Goal: Communication & Community: Answer question/provide support

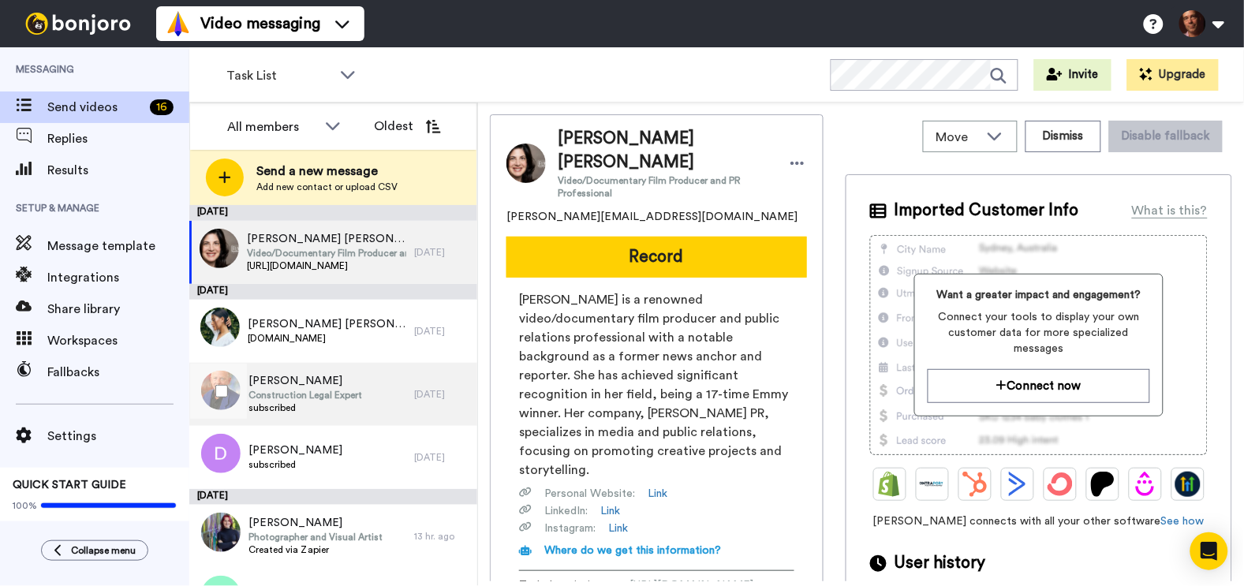
click at [351, 411] on span "subscribed" at bounding box center [305, 407] width 114 height 13
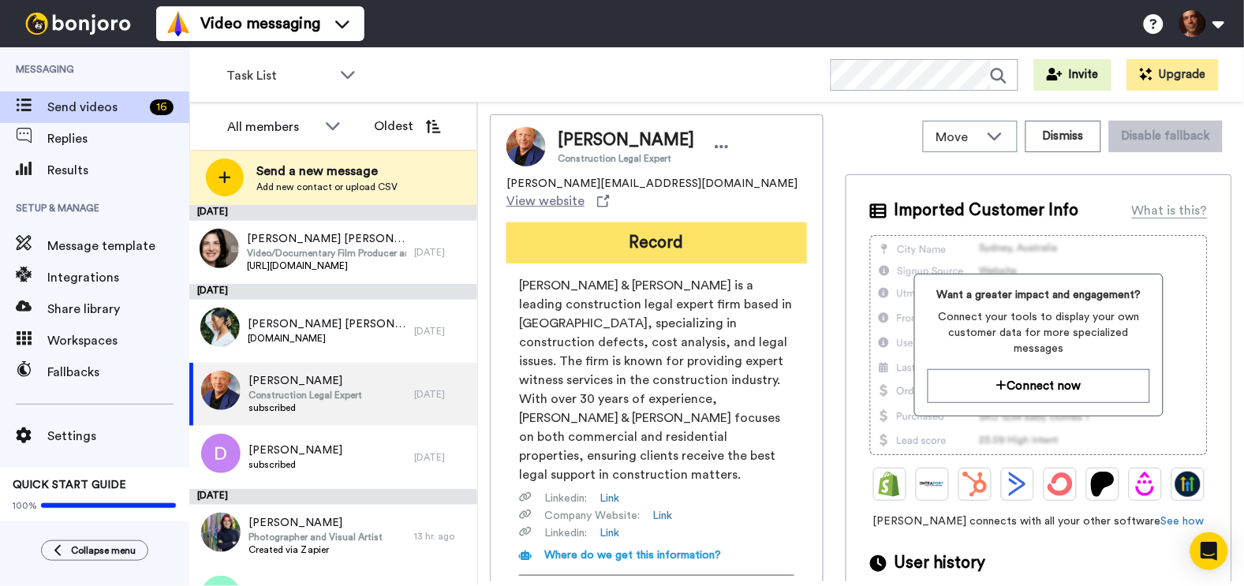
click at [600, 223] on button "Record" at bounding box center [656, 242] width 301 height 41
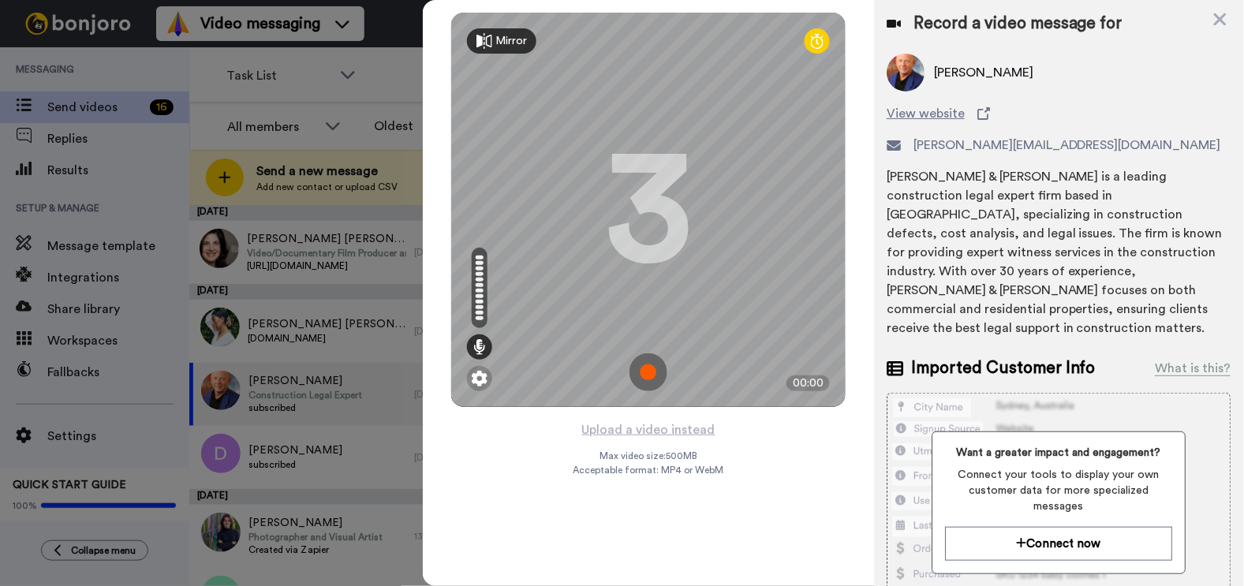
click at [644, 379] on img at bounding box center [648, 372] width 38 height 38
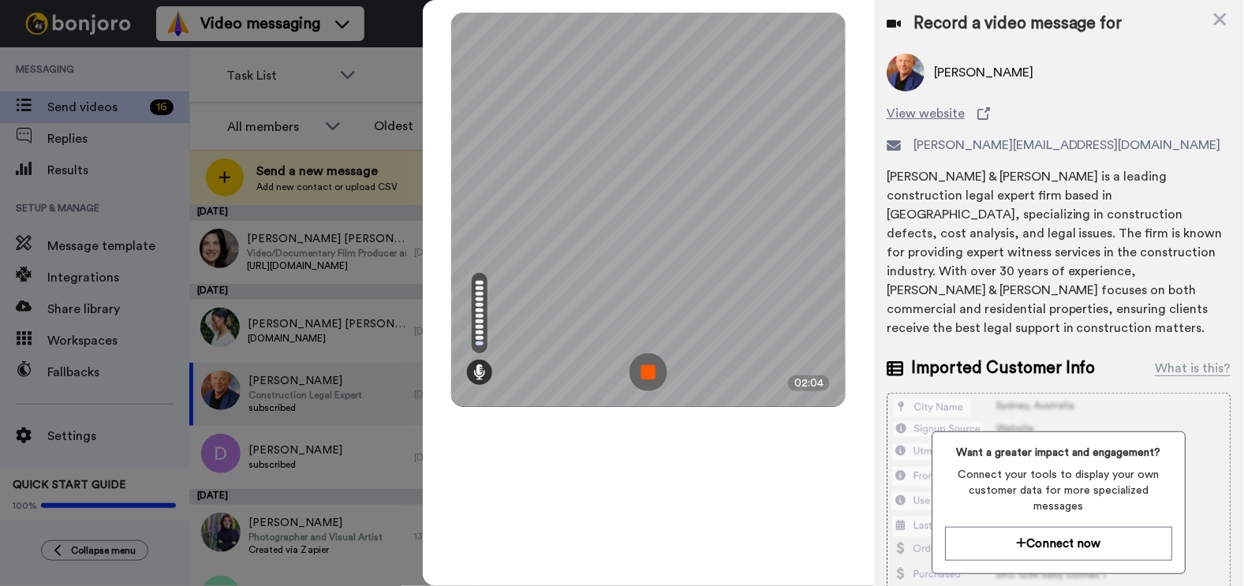
click at [644, 379] on img at bounding box center [648, 372] width 38 height 38
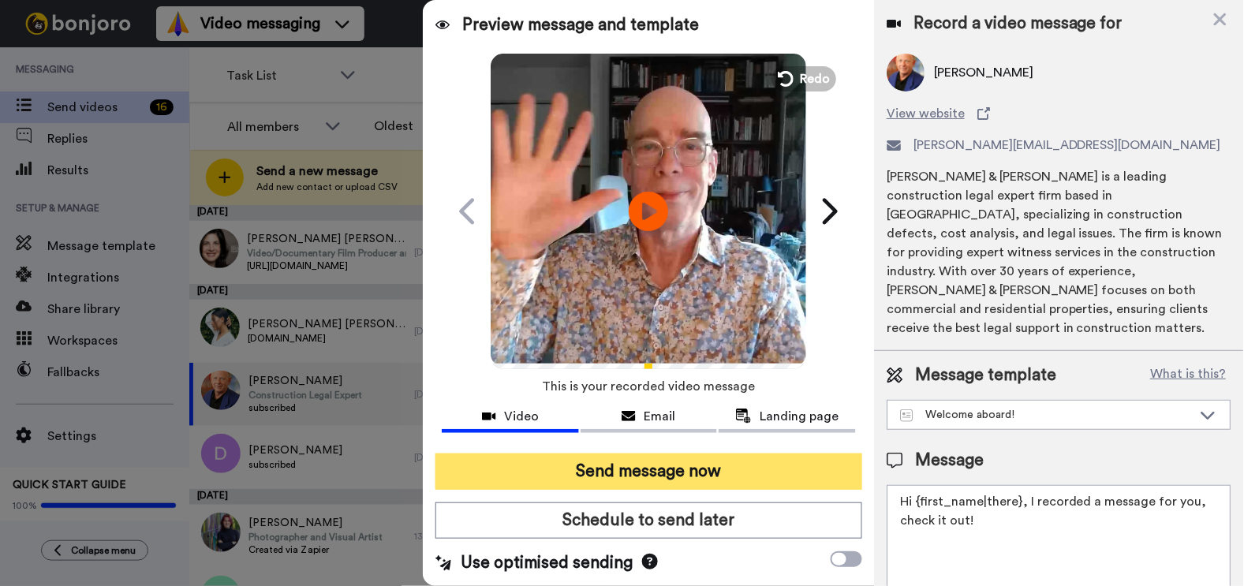
click at [646, 473] on button "Send message now" at bounding box center [648, 472] width 426 height 36
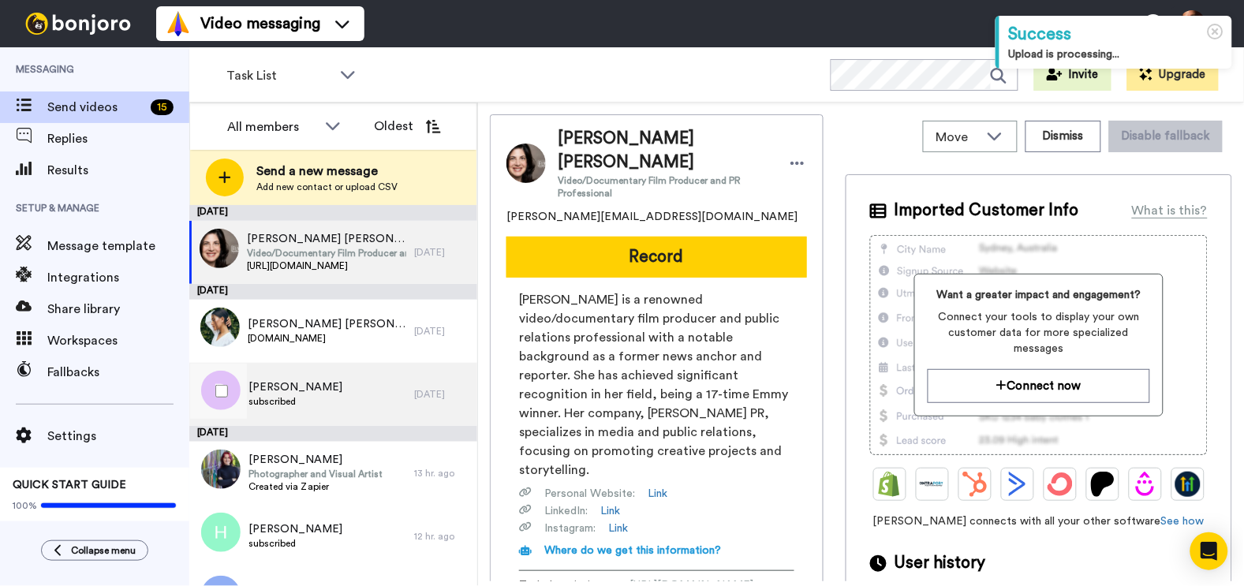
click at [363, 406] on div "[PERSON_NAME] subscribed" at bounding box center [301, 394] width 225 height 63
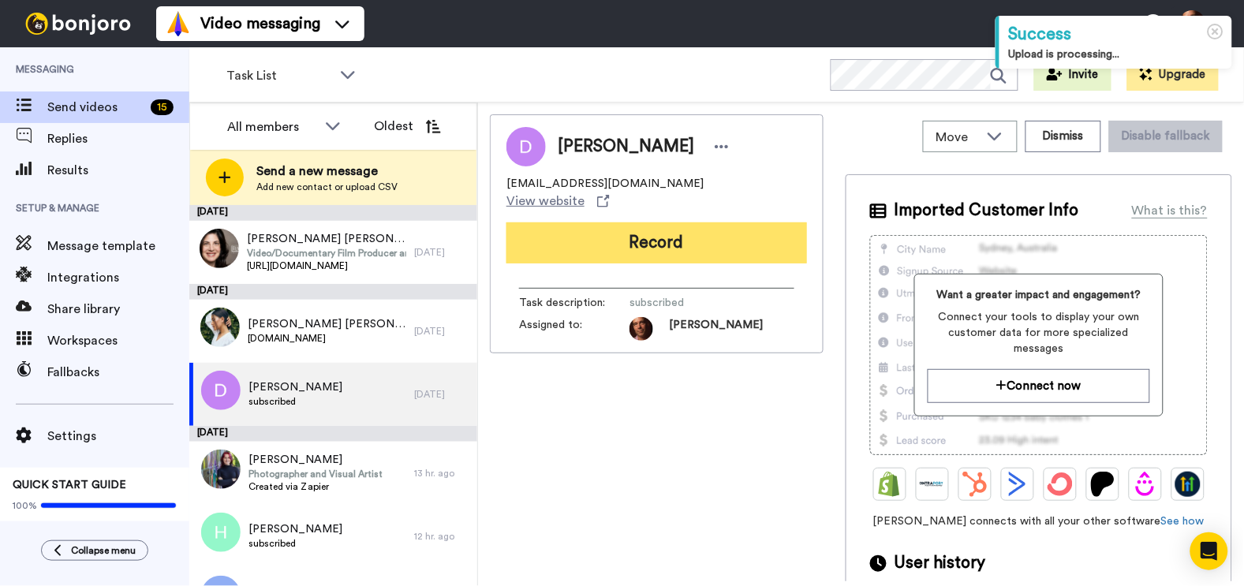
click at [600, 227] on button "Record" at bounding box center [656, 242] width 301 height 41
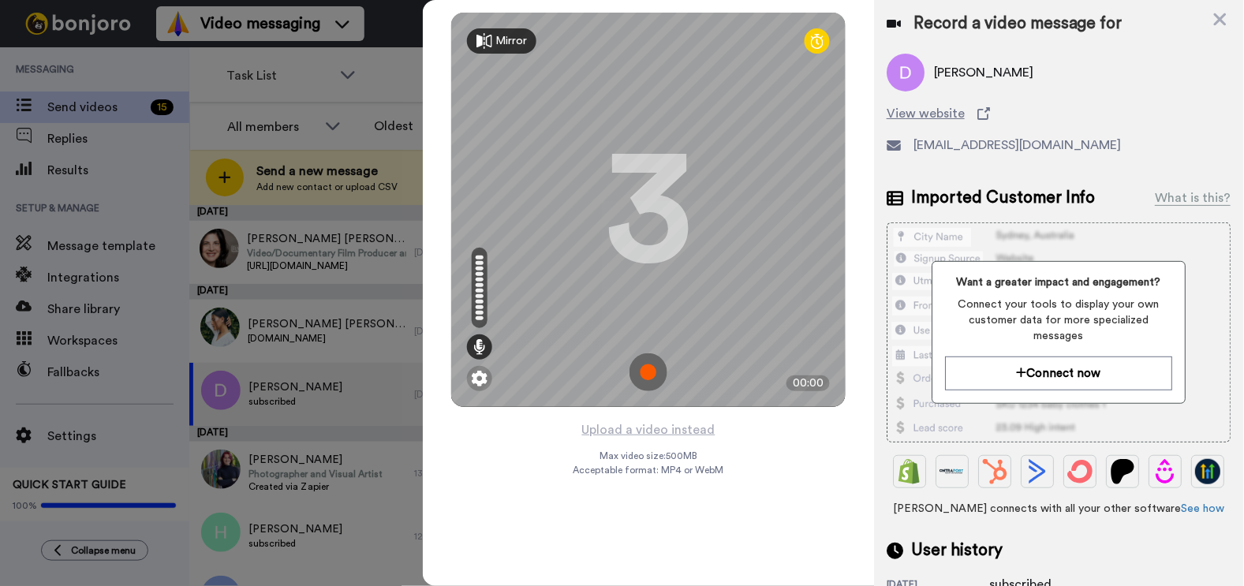
click at [650, 375] on img at bounding box center [648, 372] width 38 height 38
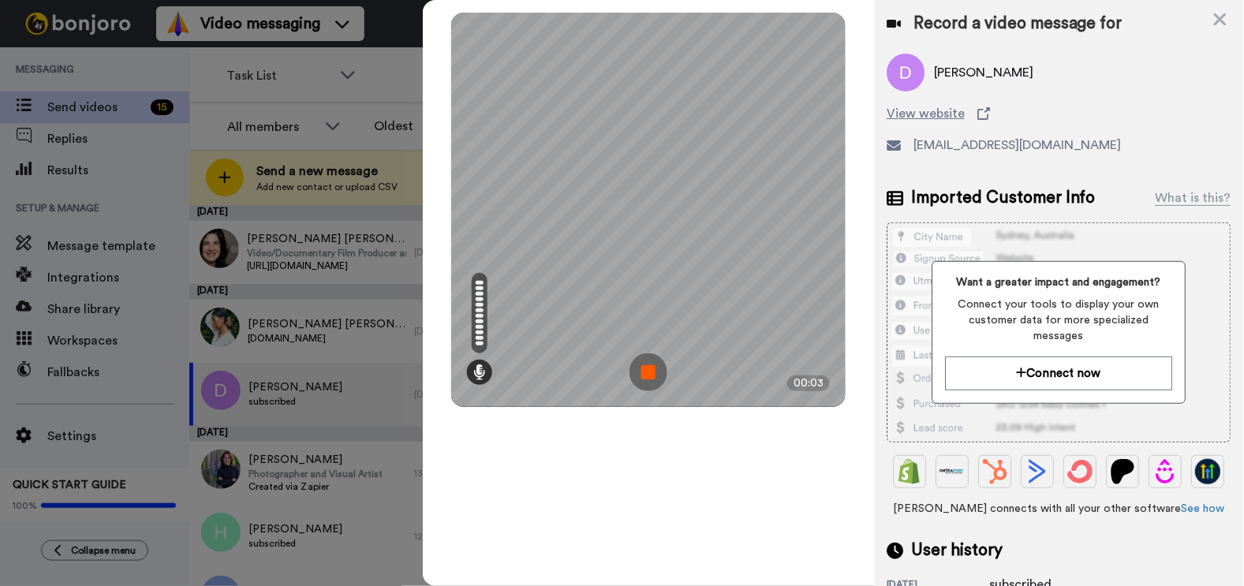
click at [647, 379] on img at bounding box center [648, 372] width 38 height 38
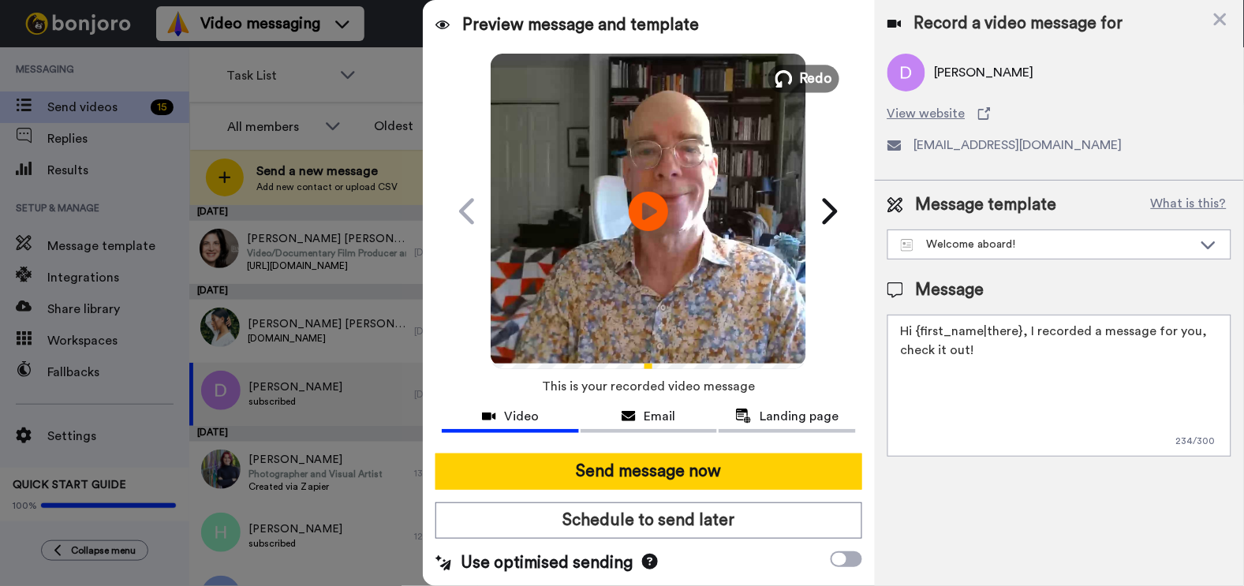
click at [800, 77] on span "Redo" at bounding box center [816, 78] width 33 height 21
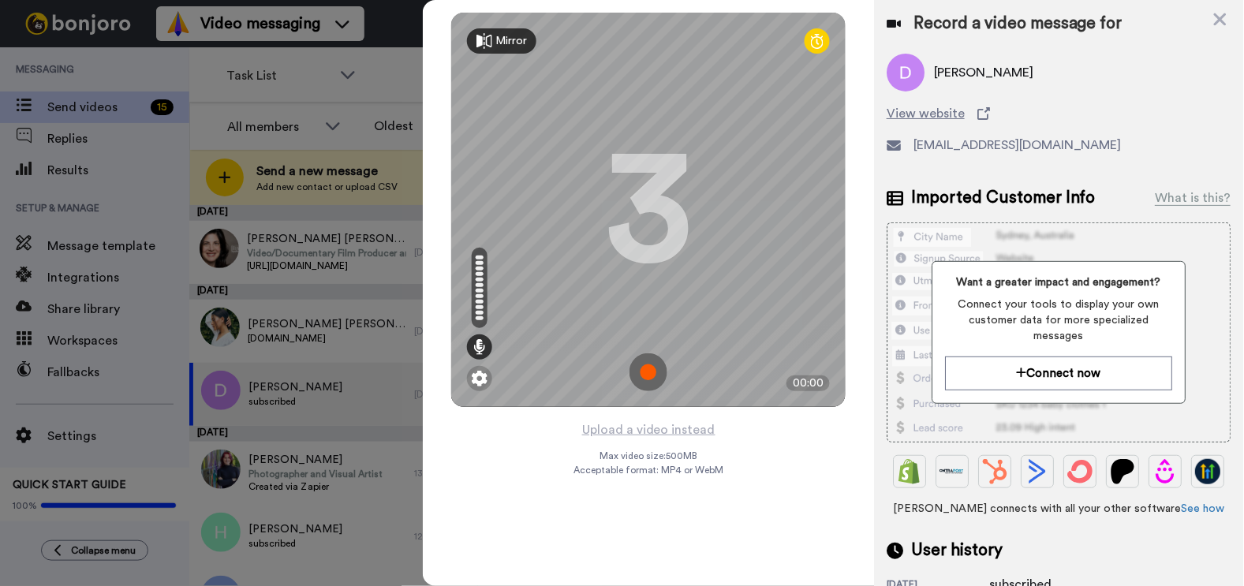
click at [647, 365] on img at bounding box center [648, 372] width 38 height 38
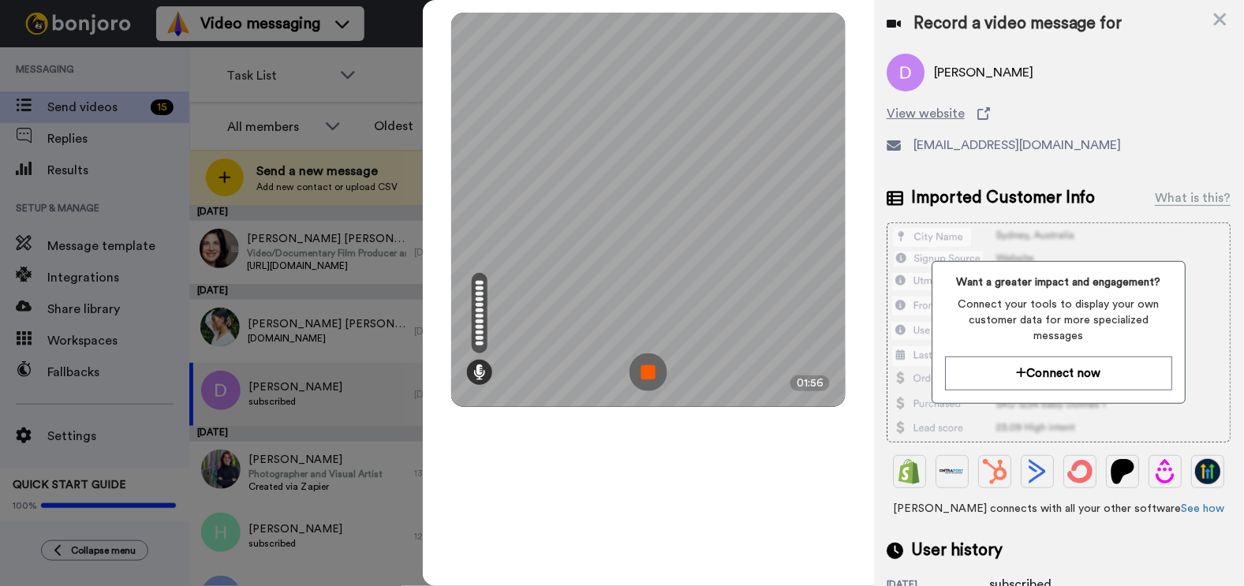
click at [647, 365] on img at bounding box center [648, 372] width 38 height 38
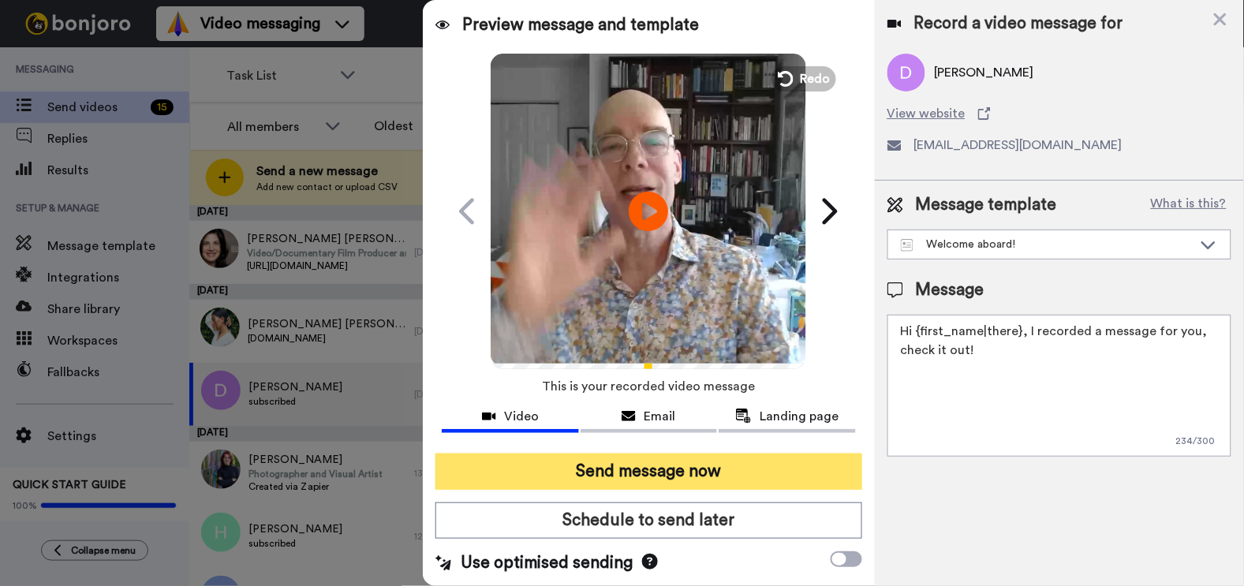
click at [624, 463] on button "Send message now" at bounding box center [648, 472] width 426 height 36
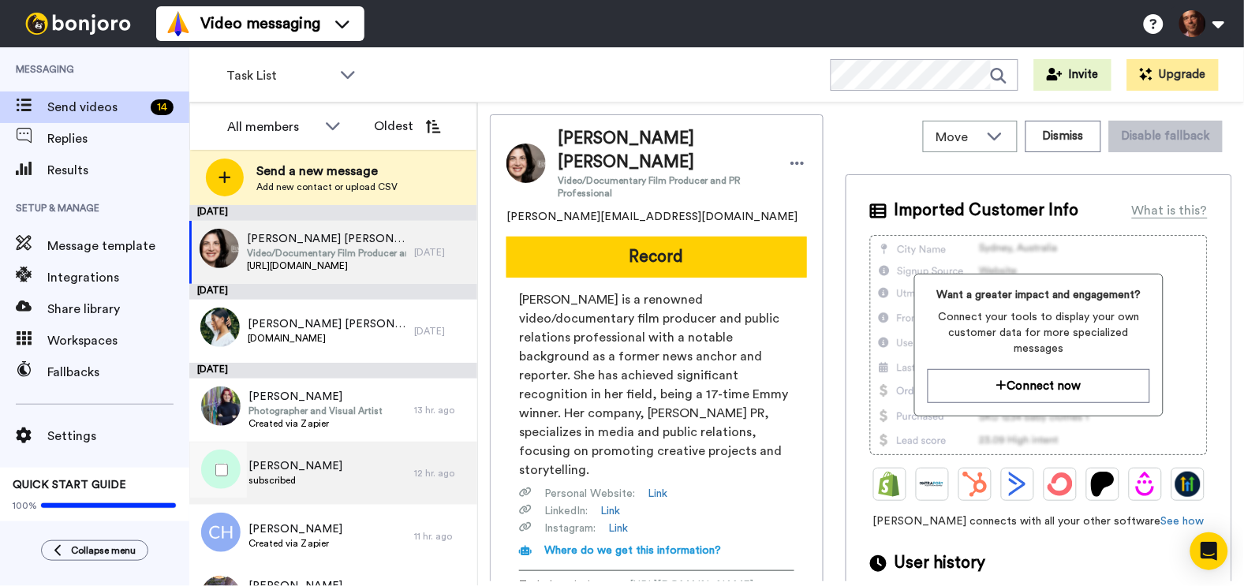
click at [330, 461] on div "Hannah Kallio subscribed" at bounding box center [301, 473] width 225 height 63
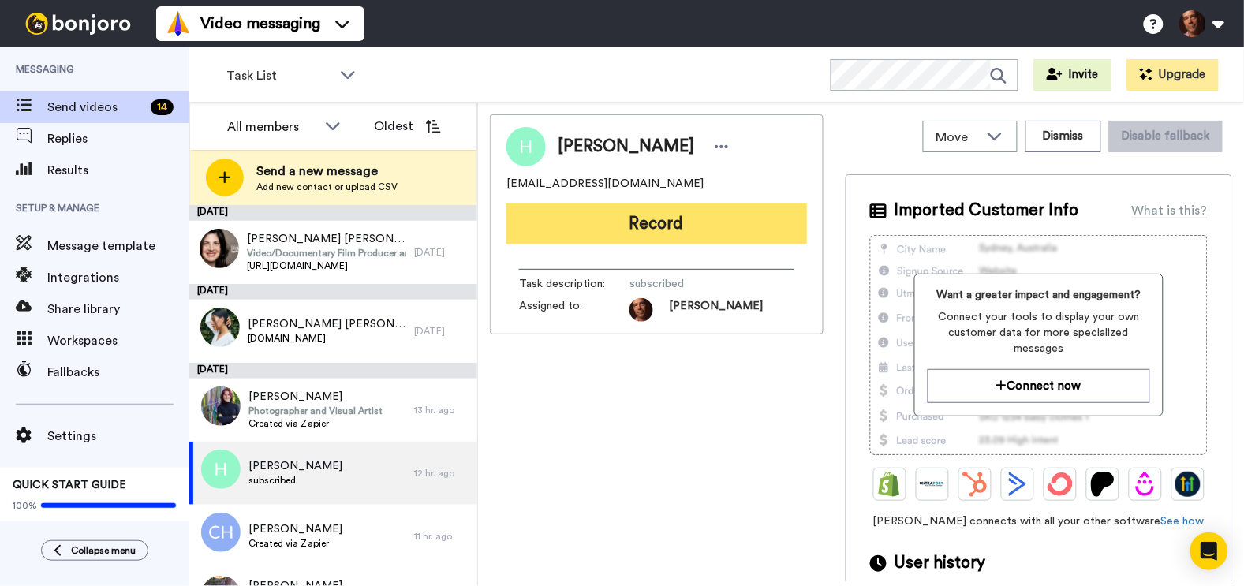
click at [552, 230] on button "Record" at bounding box center [656, 223] width 301 height 41
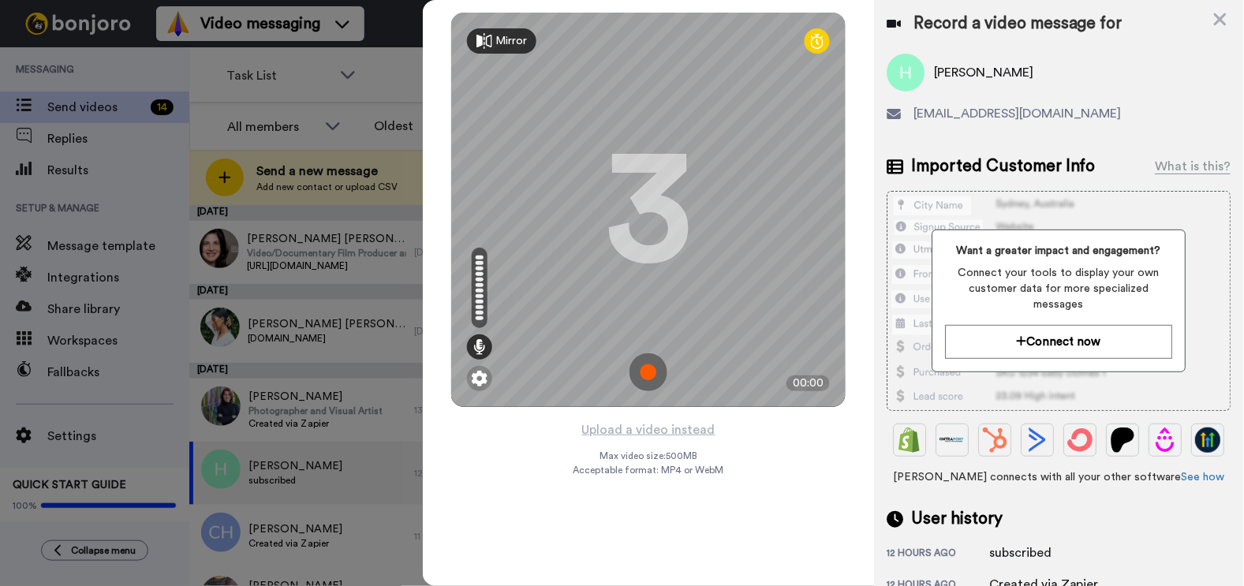
click at [642, 374] on img at bounding box center [648, 372] width 38 height 38
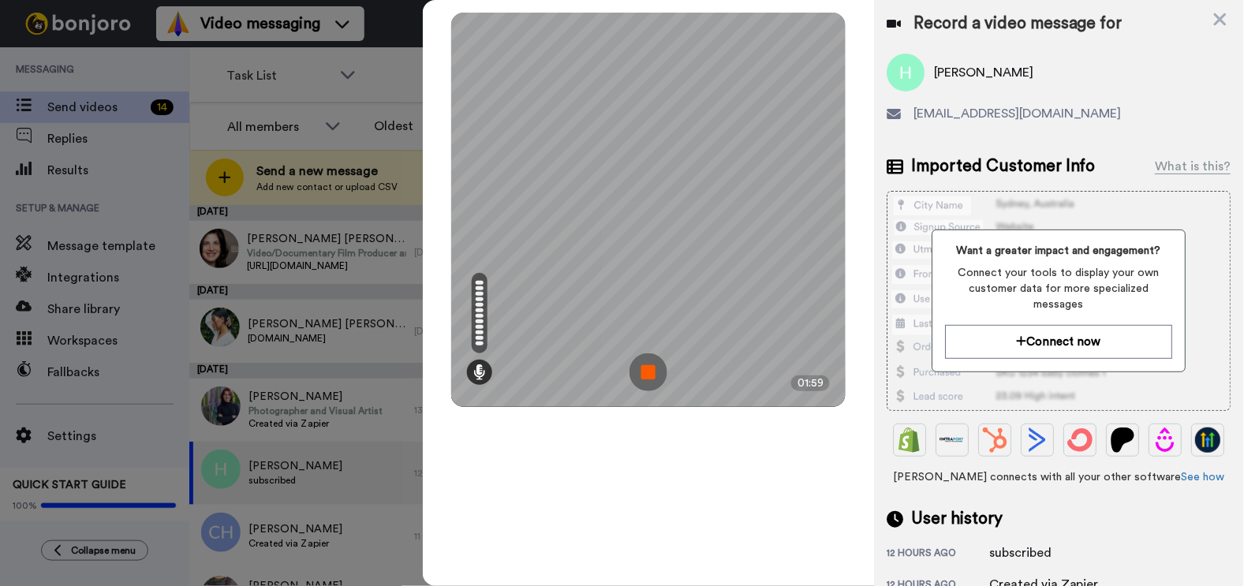
click at [641, 374] on img at bounding box center [648, 372] width 38 height 38
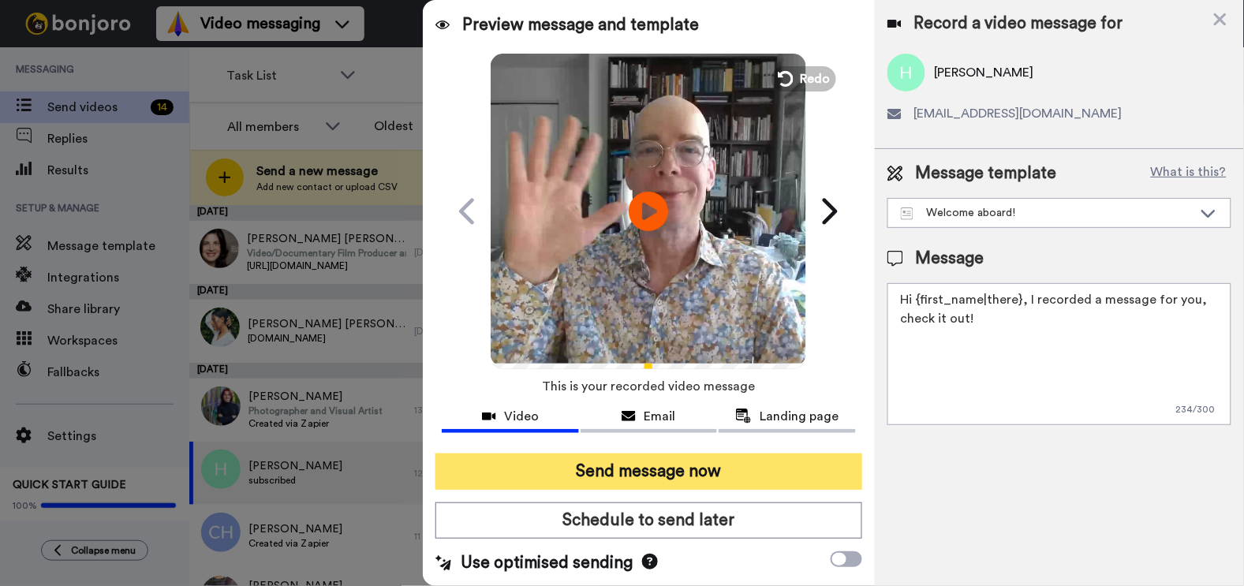
click at [605, 477] on button "Send message now" at bounding box center [648, 472] width 426 height 36
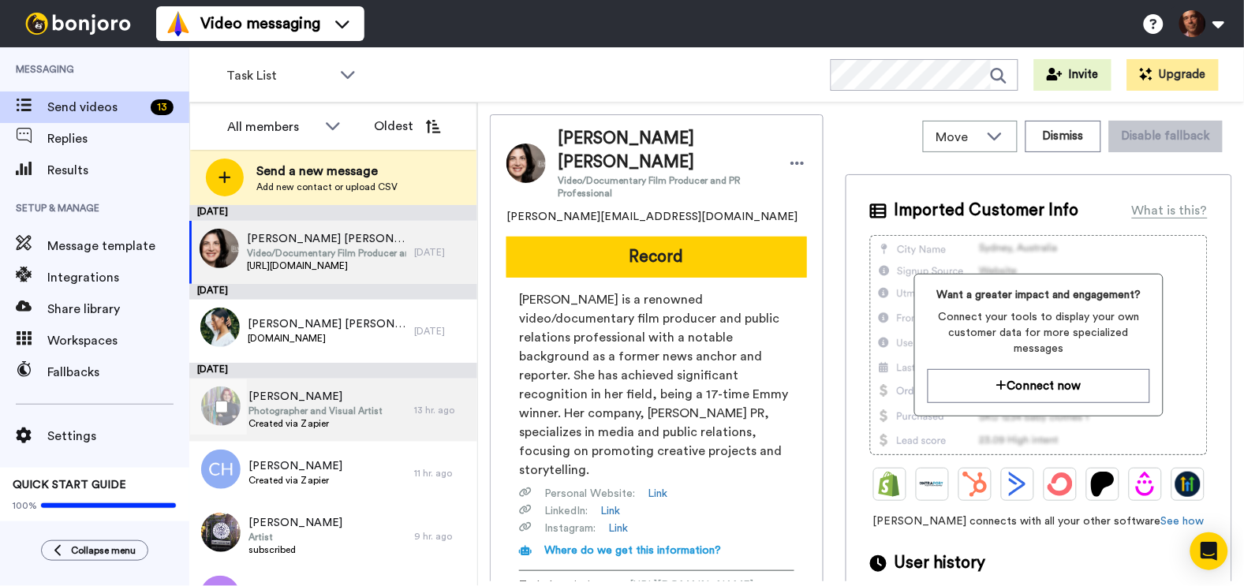
click at [315, 413] on span "Photographer and Visual Artist" at bounding box center [315, 411] width 134 height 13
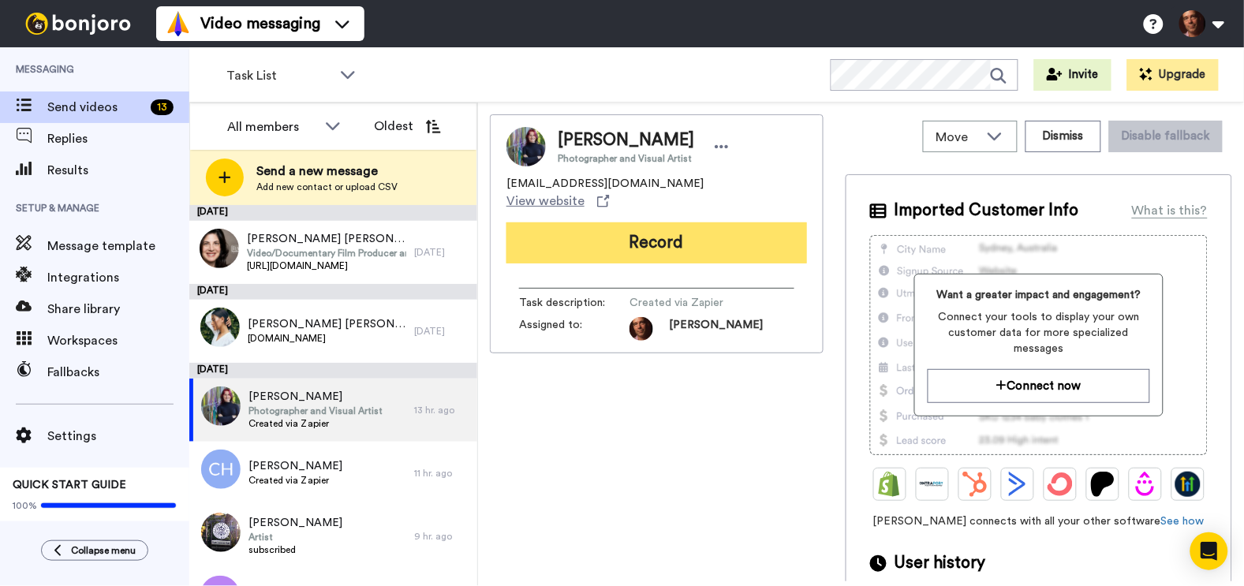
click at [581, 223] on button "Record" at bounding box center [656, 242] width 301 height 41
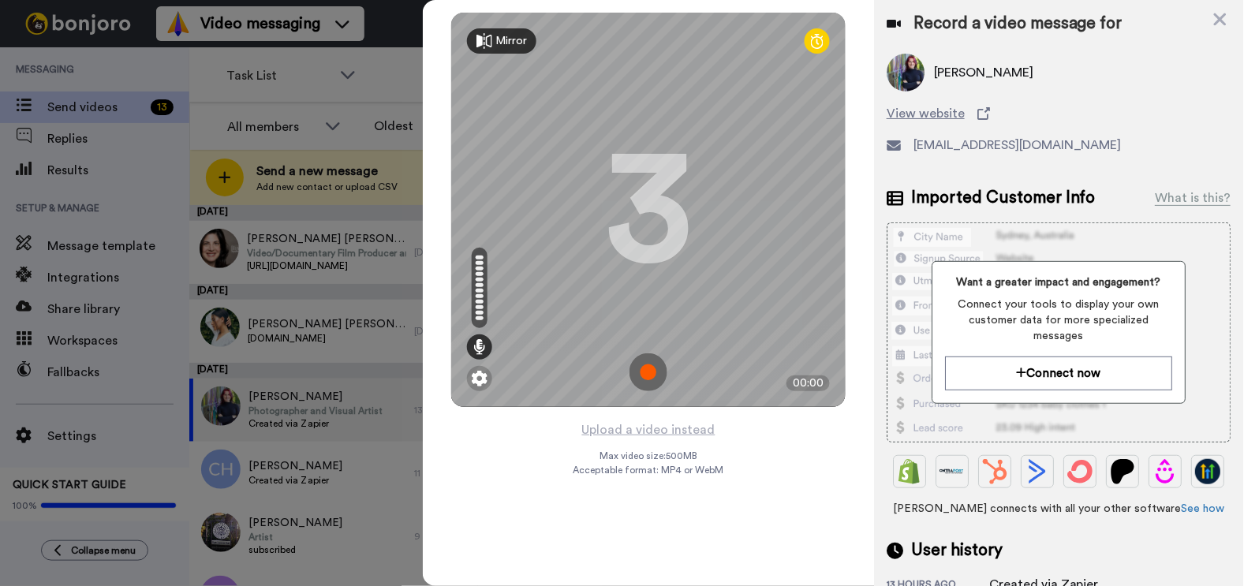
click at [648, 375] on img at bounding box center [648, 372] width 38 height 38
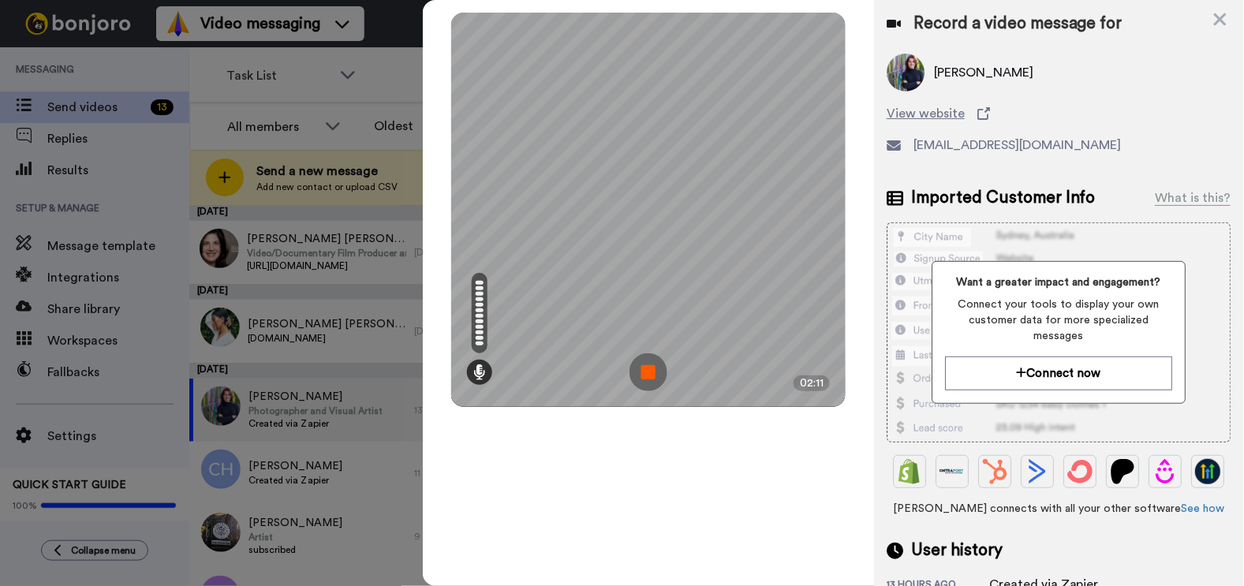
click at [648, 375] on img at bounding box center [648, 372] width 38 height 38
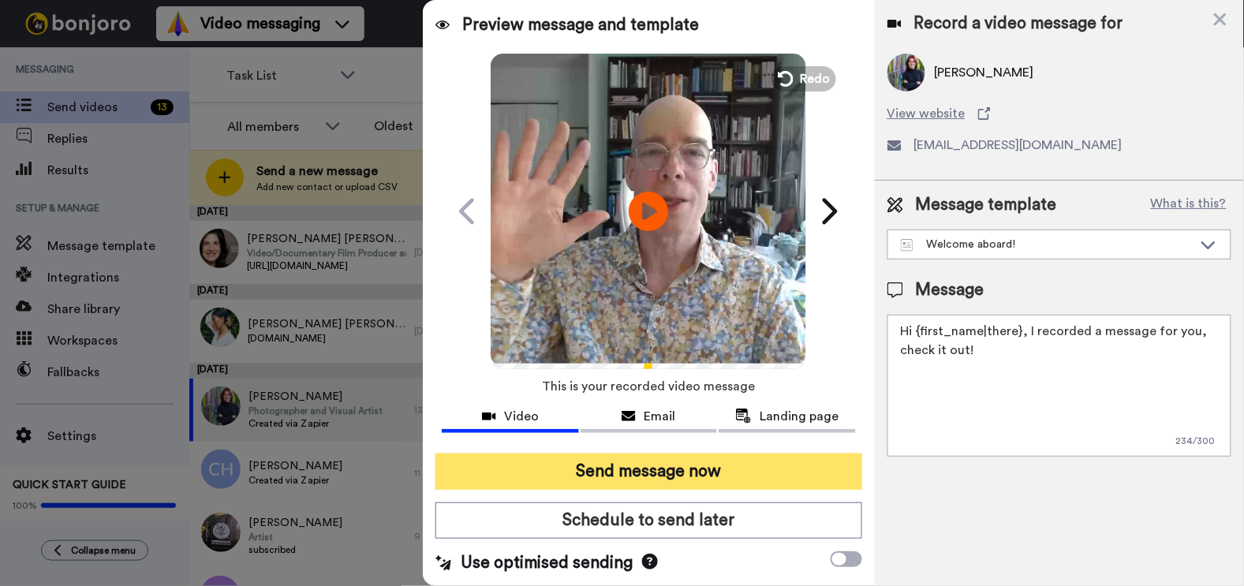
click at [631, 465] on button "Send message now" at bounding box center [648, 472] width 426 height 36
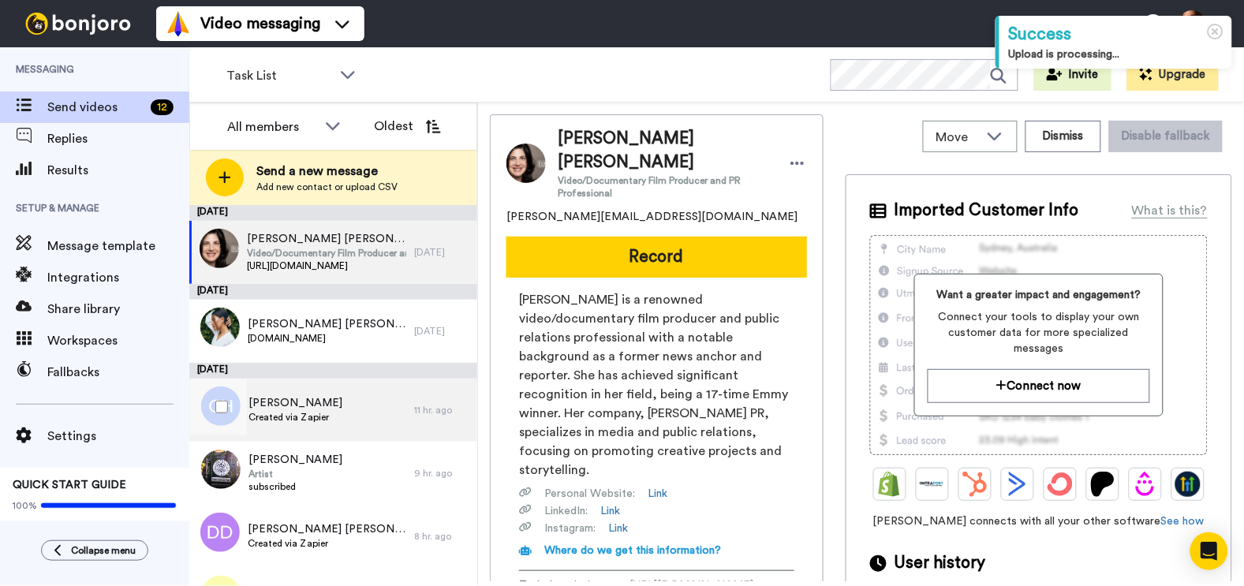
click at [337, 419] on span "Created via Zapier" at bounding box center [295, 417] width 94 height 13
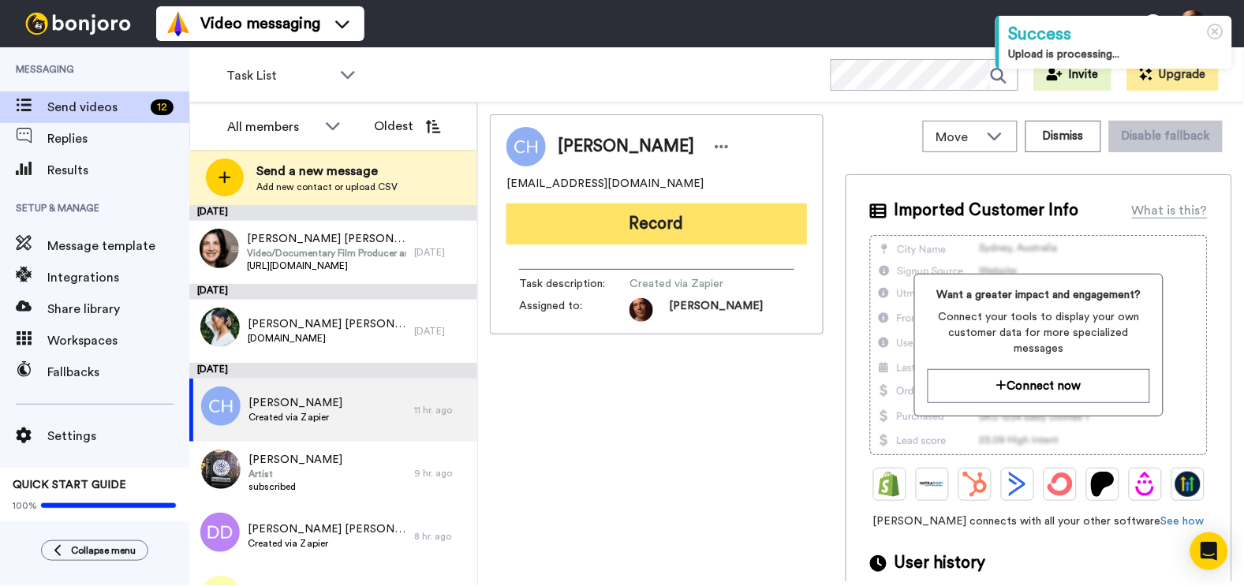
click at [607, 213] on button "Record" at bounding box center [656, 223] width 301 height 41
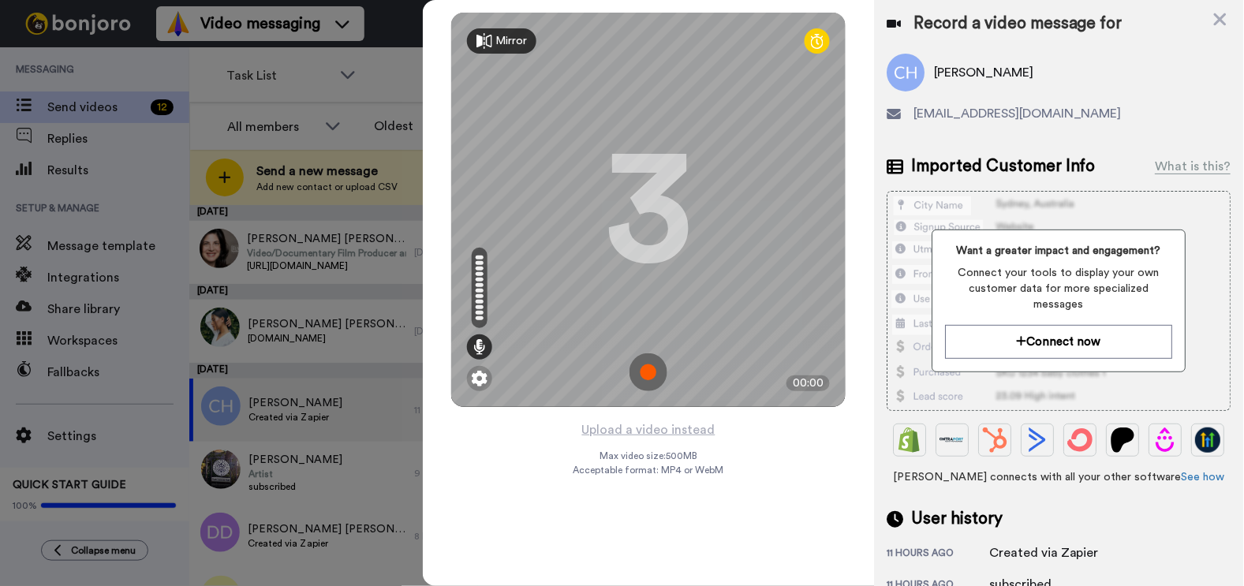
click at [649, 366] on img at bounding box center [648, 372] width 38 height 38
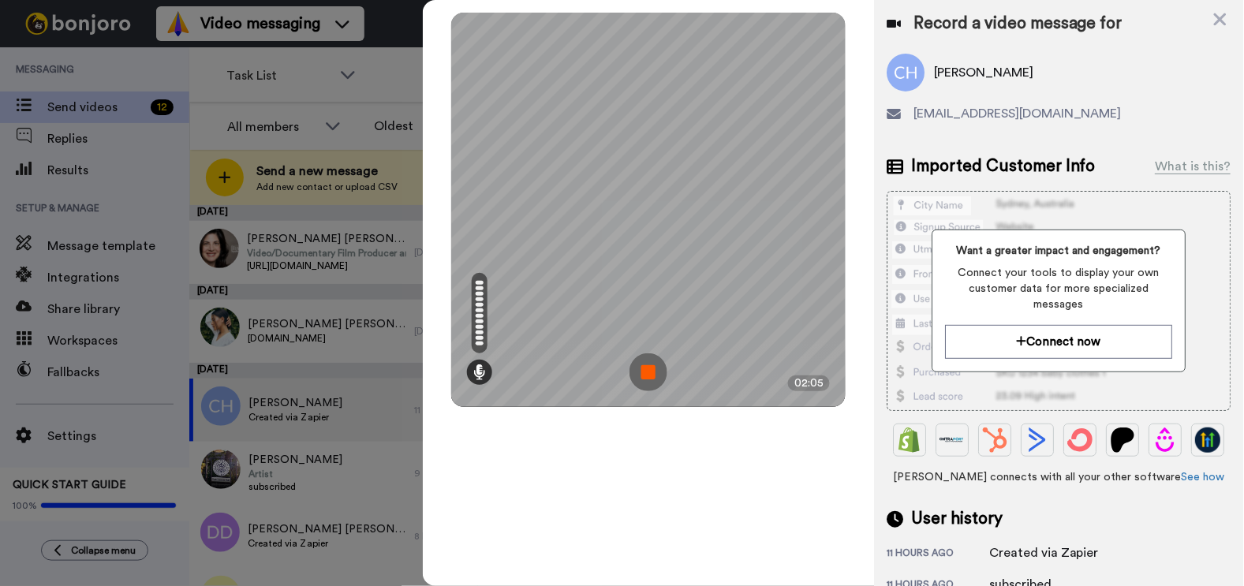
click at [648, 374] on img at bounding box center [648, 372] width 38 height 38
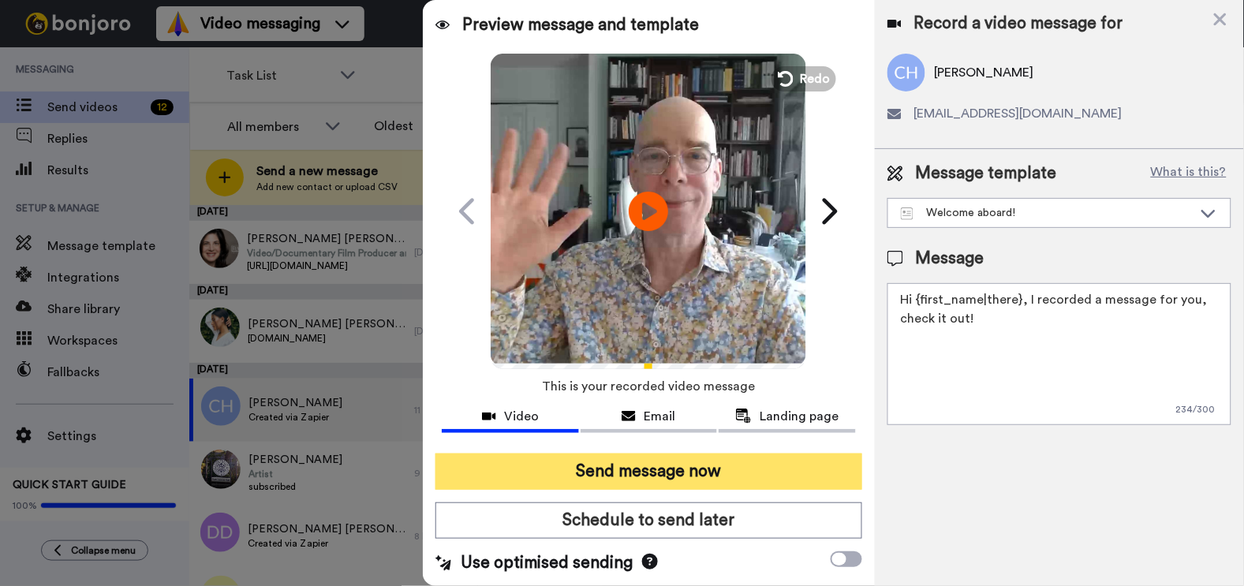
click at [640, 472] on button "Send message now" at bounding box center [648, 472] width 426 height 36
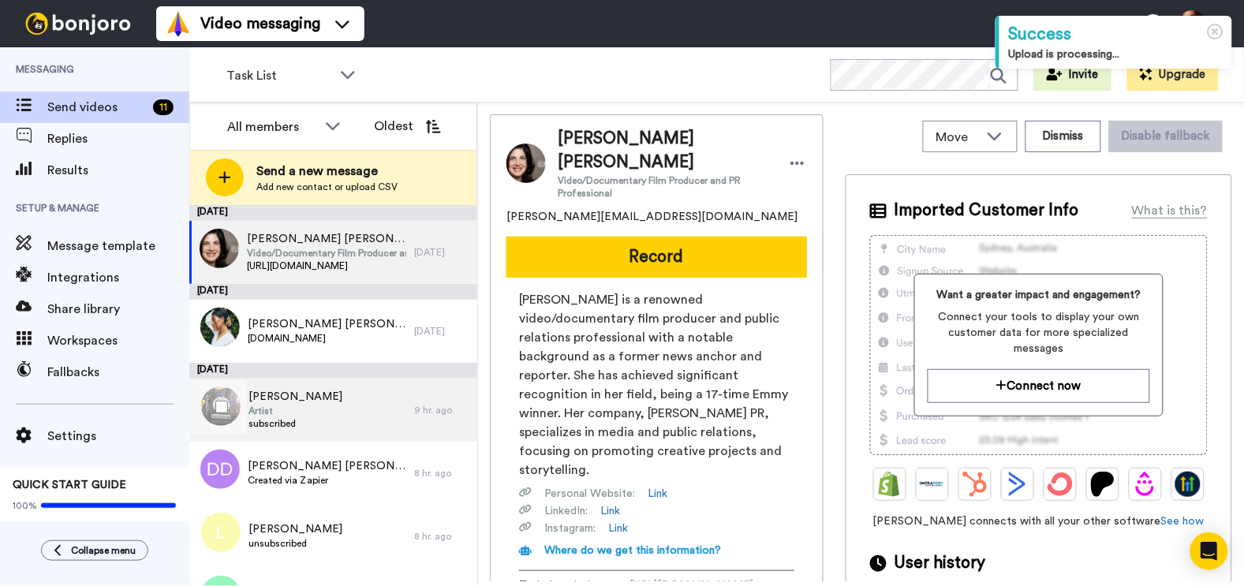
click at [335, 405] on div "Josh Tiessen Artist subscribed" at bounding box center [301, 410] width 225 height 63
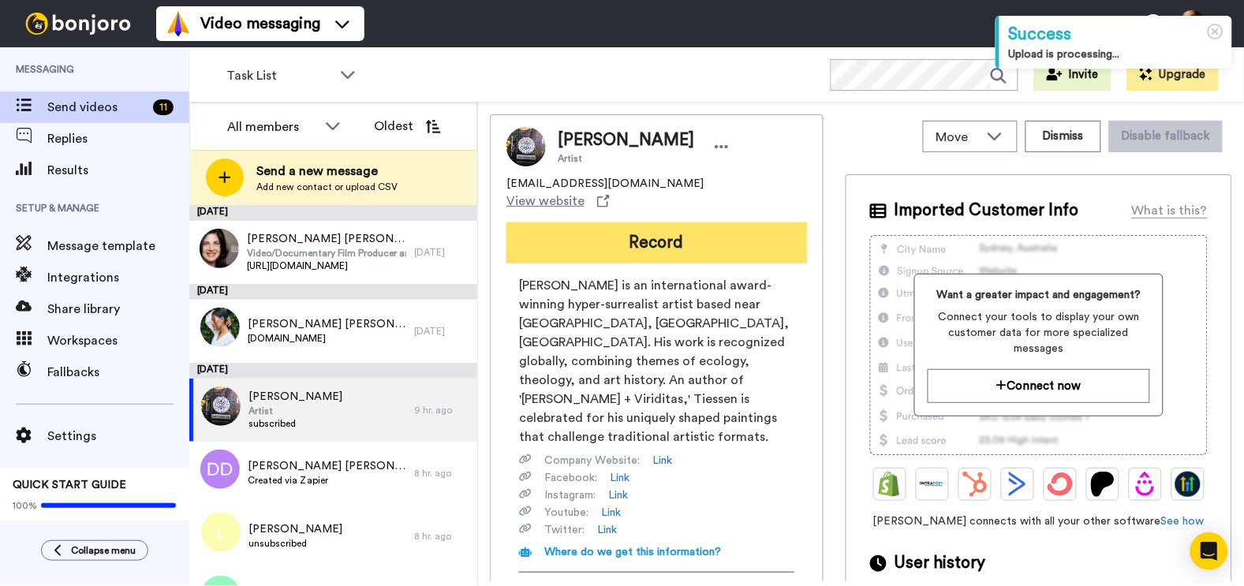
click at [625, 233] on button "Record" at bounding box center [656, 242] width 301 height 41
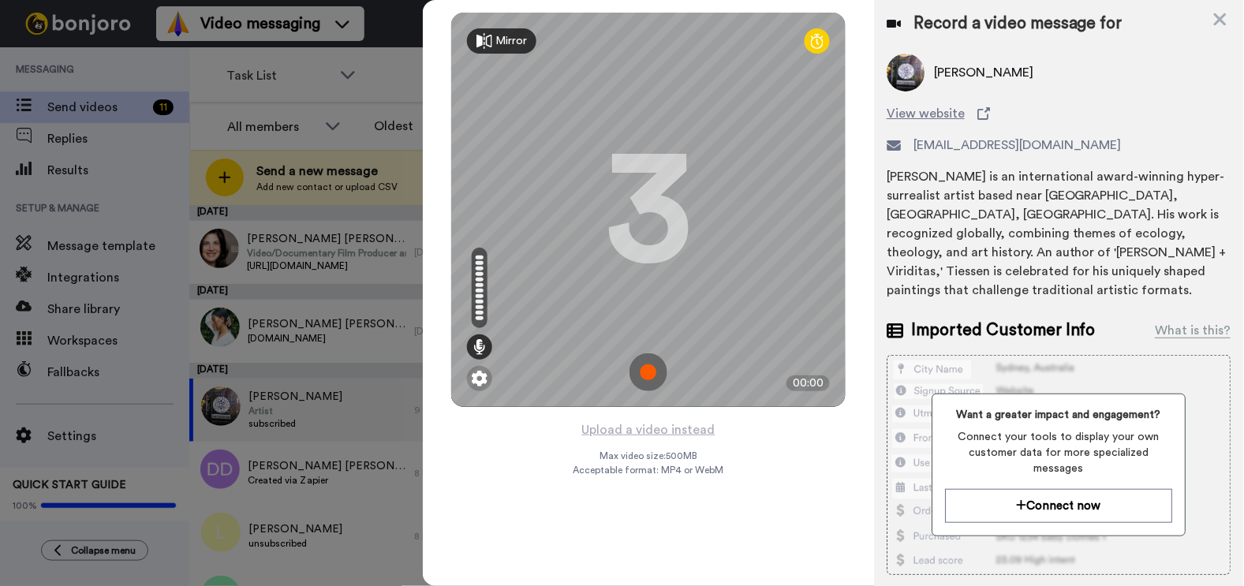
click at [646, 375] on img at bounding box center [648, 372] width 38 height 38
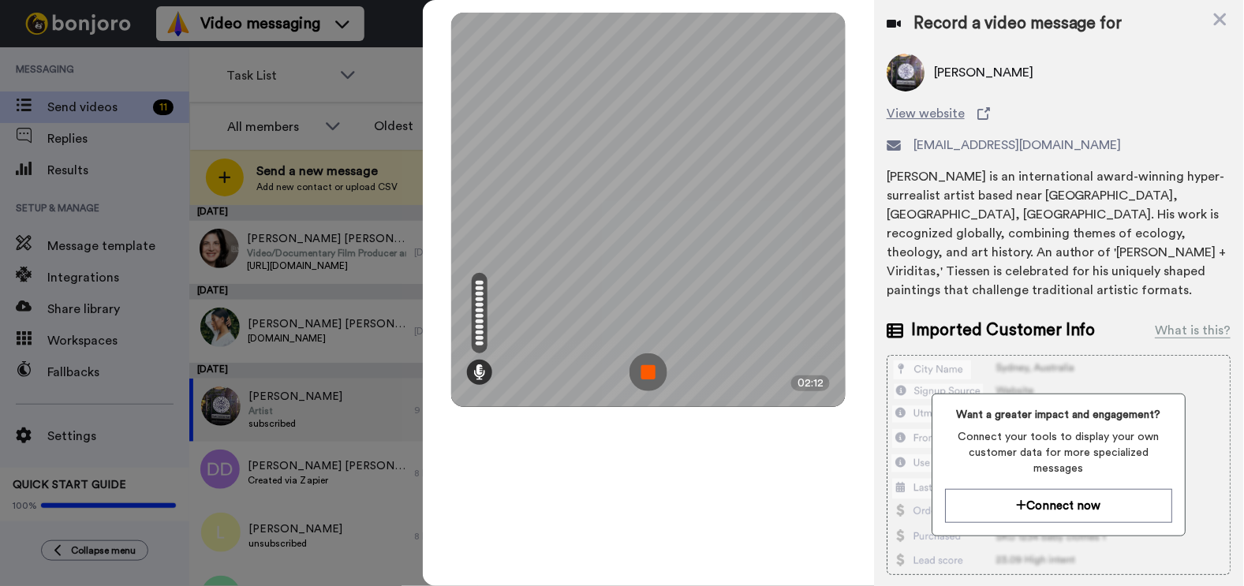
click at [646, 375] on img at bounding box center [648, 372] width 38 height 38
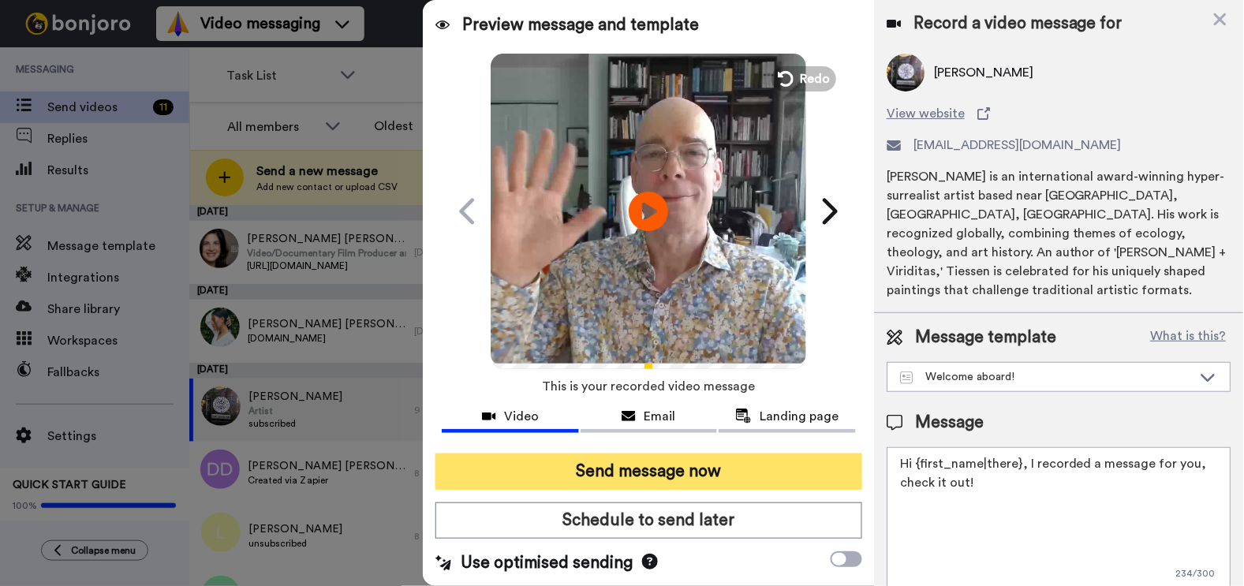
click at [612, 472] on button "Send message now" at bounding box center [648, 472] width 426 height 36
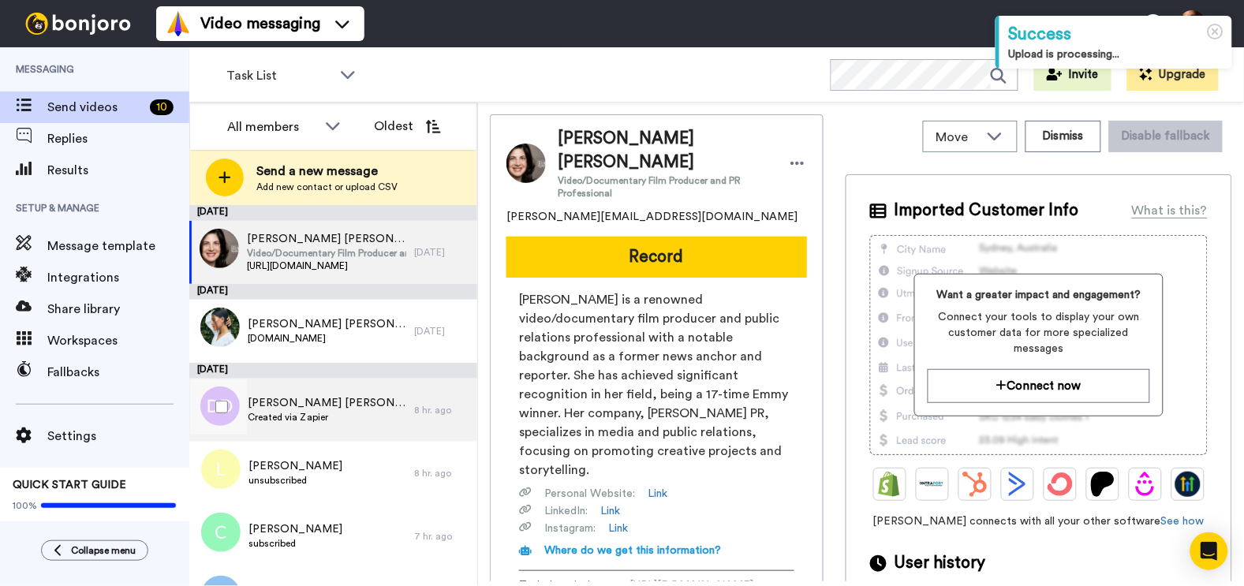
click at [360, 401] on div "[PERSON_NAME] [PERSON_NAME] Created via Zapier" at bounding box center [301, 410] width 225 height 63
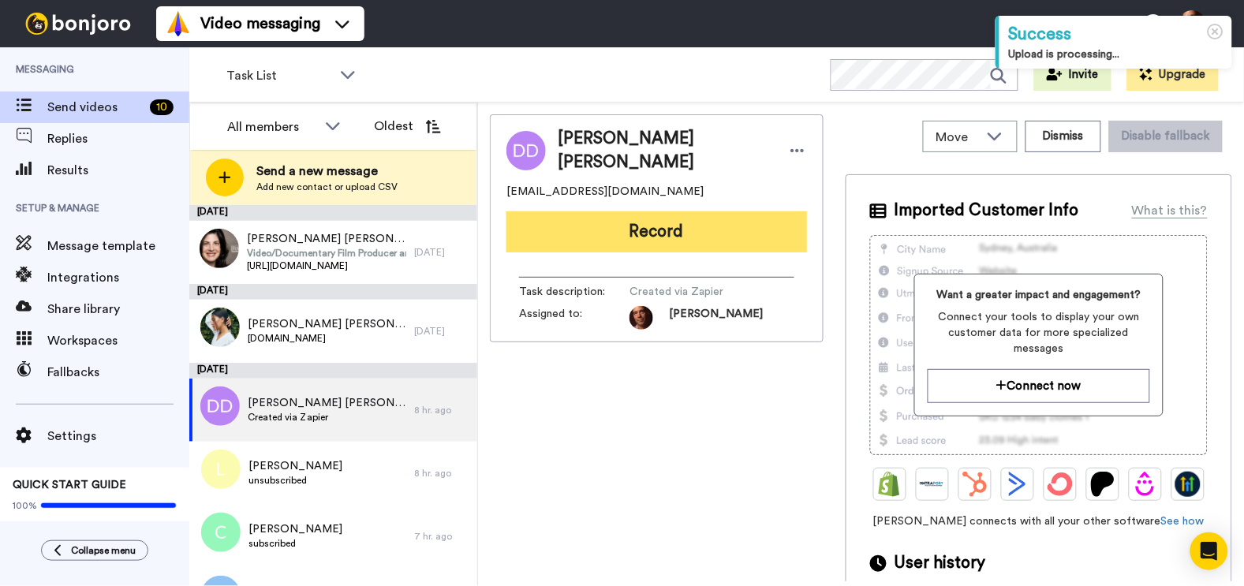
click at [613, 230] on button "Record" at bounding box center [656, 231] width 301 height 41
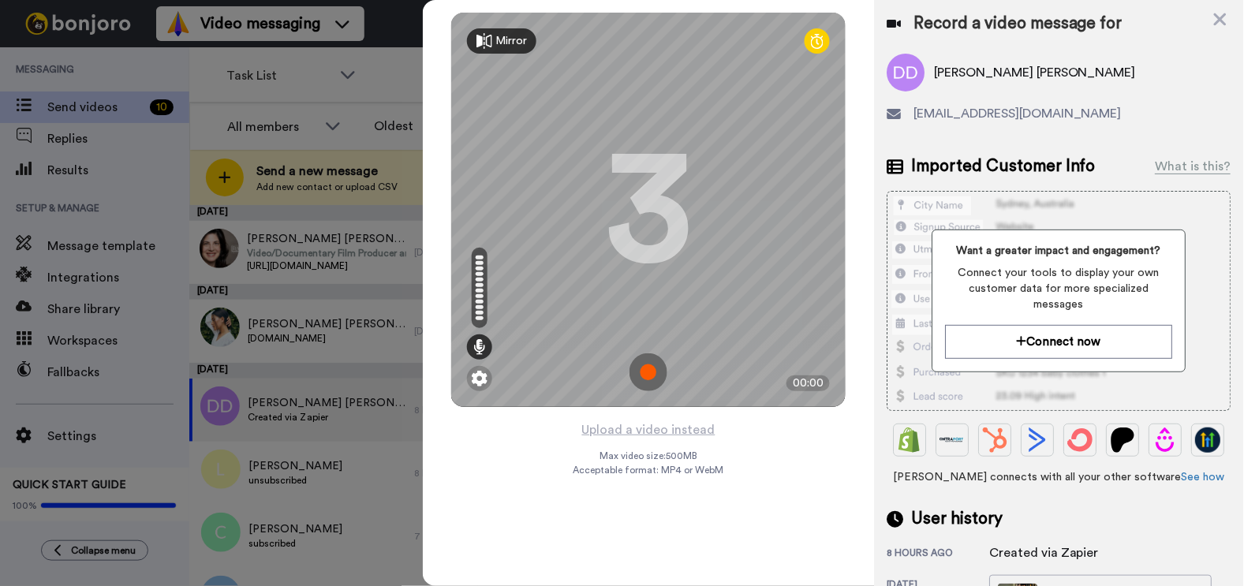
click at [648, 370] on img at bounding box center [648, 372] width 38 height 38
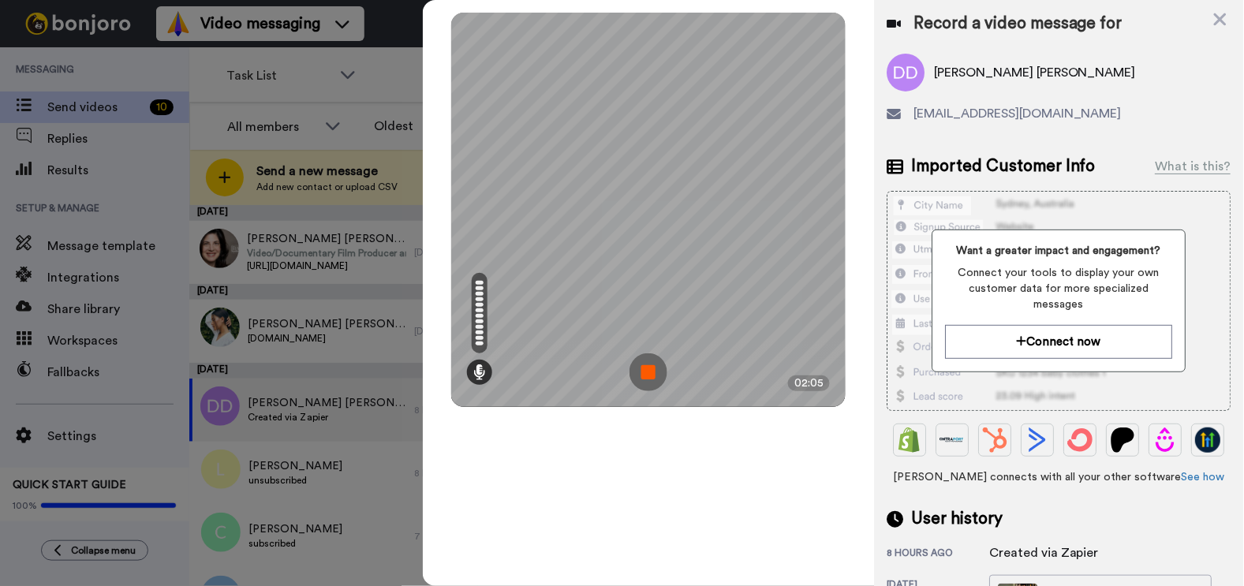
click at [648, 370] on img at bounding box center [648, 372] width 38 height 38
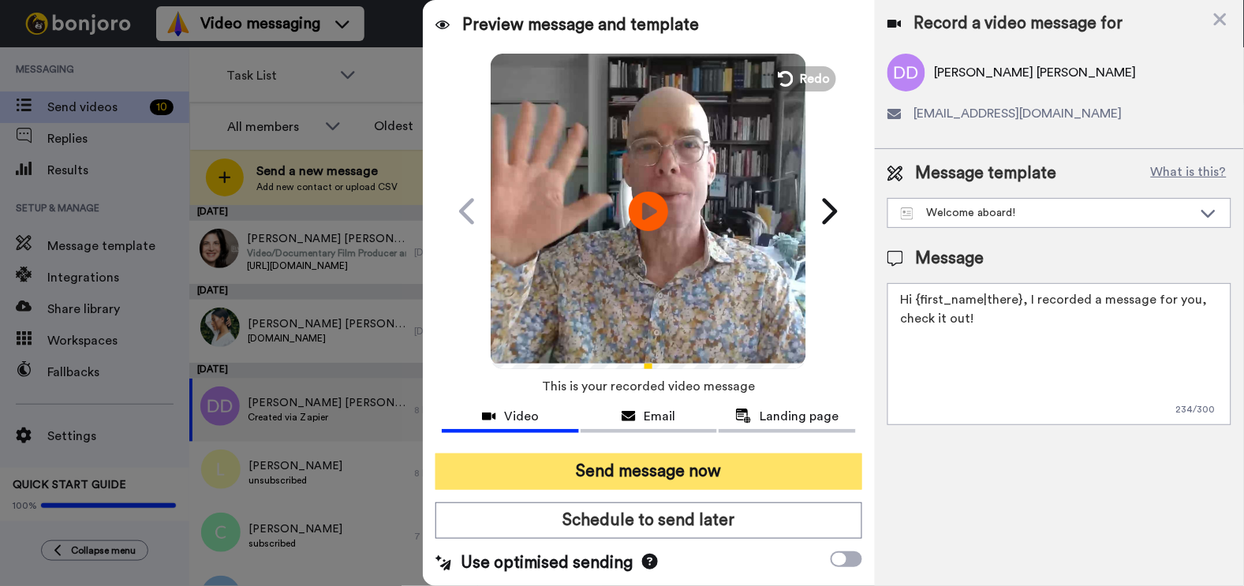
click at [629, 461] on button "Send message now" at bounding box center [648, 472] width 426 height 36
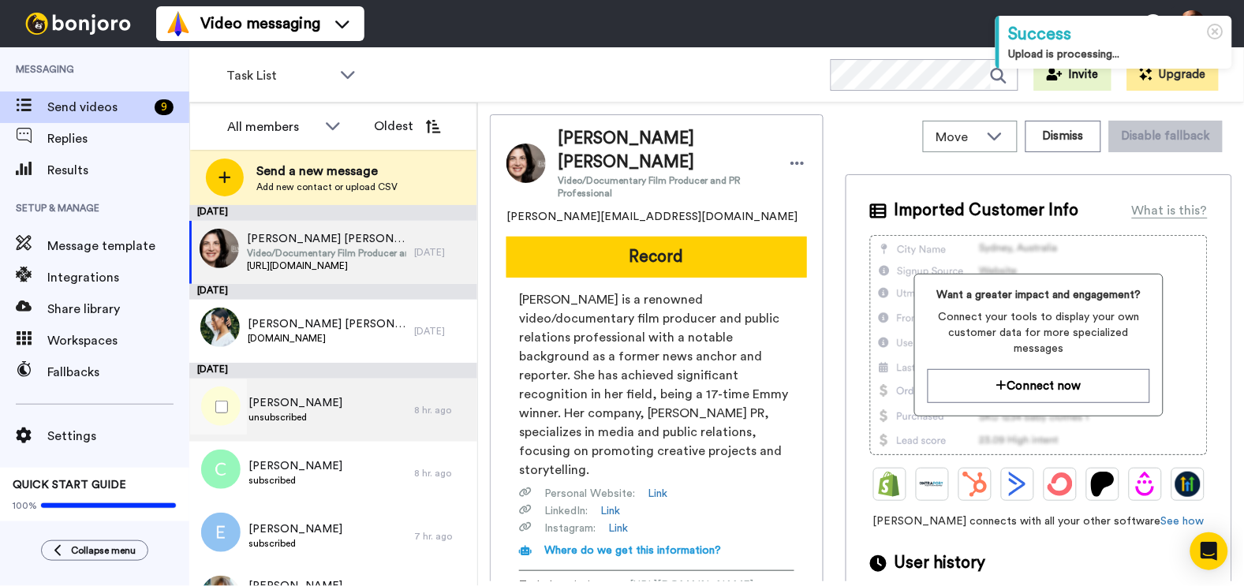
click at [345, 413] on div "[PERSON_NAME] unsubscribed" at bounding box center [301, 410] width 225 height 63
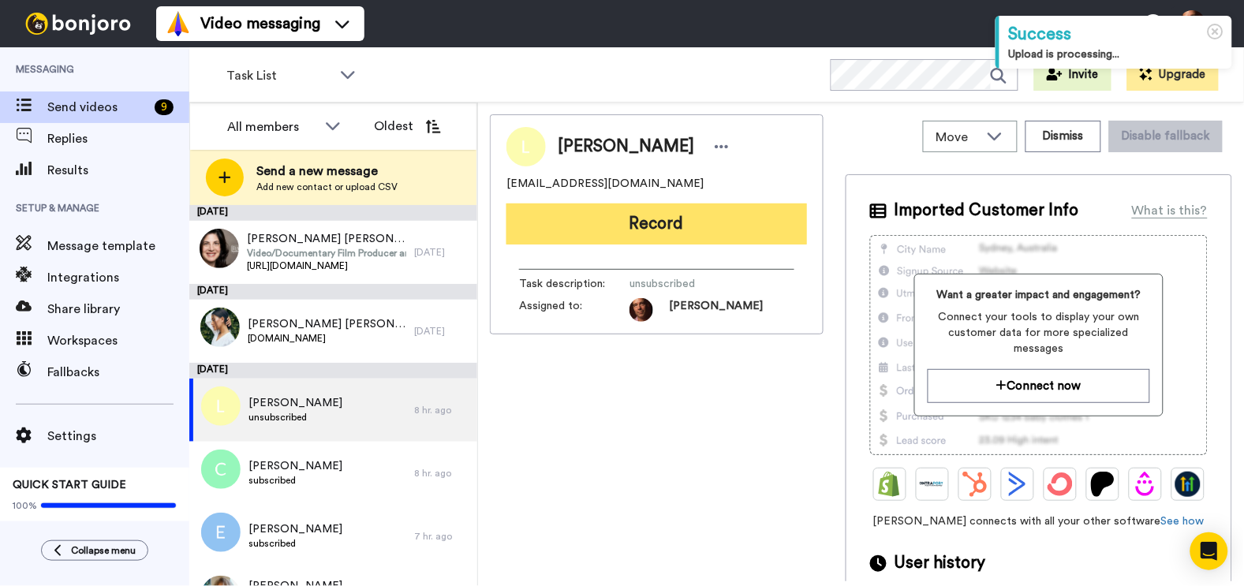
click at [613, 231] on button "Record" at bounding box center [656, 223] width 301 height 41
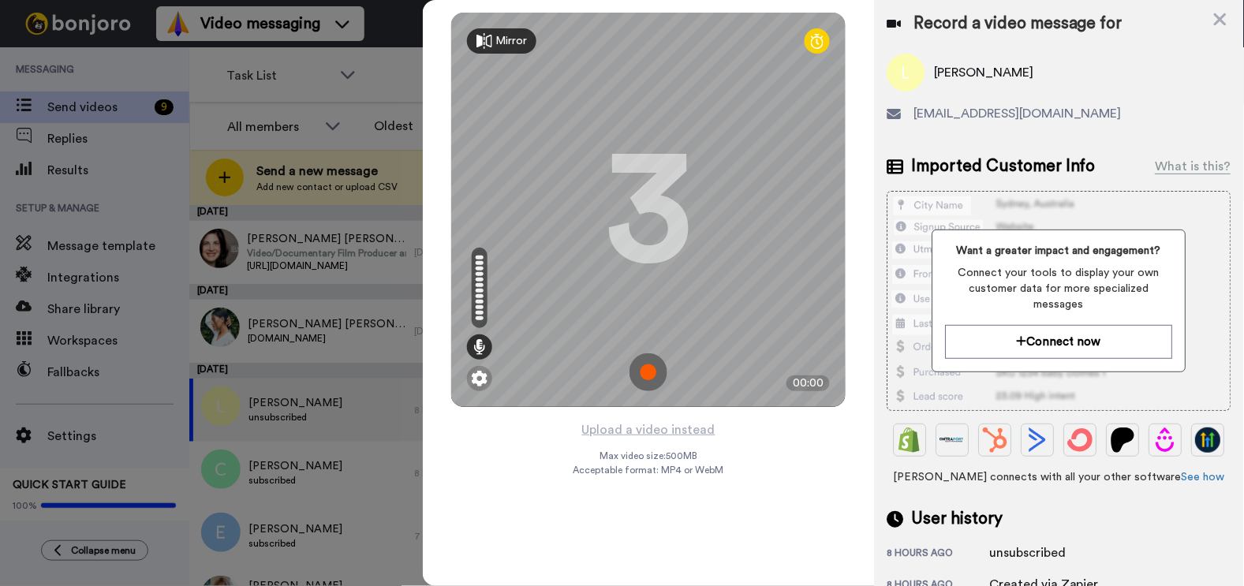
click at [645, 368] on img at bounding box center [648, 372] width 38 height 38
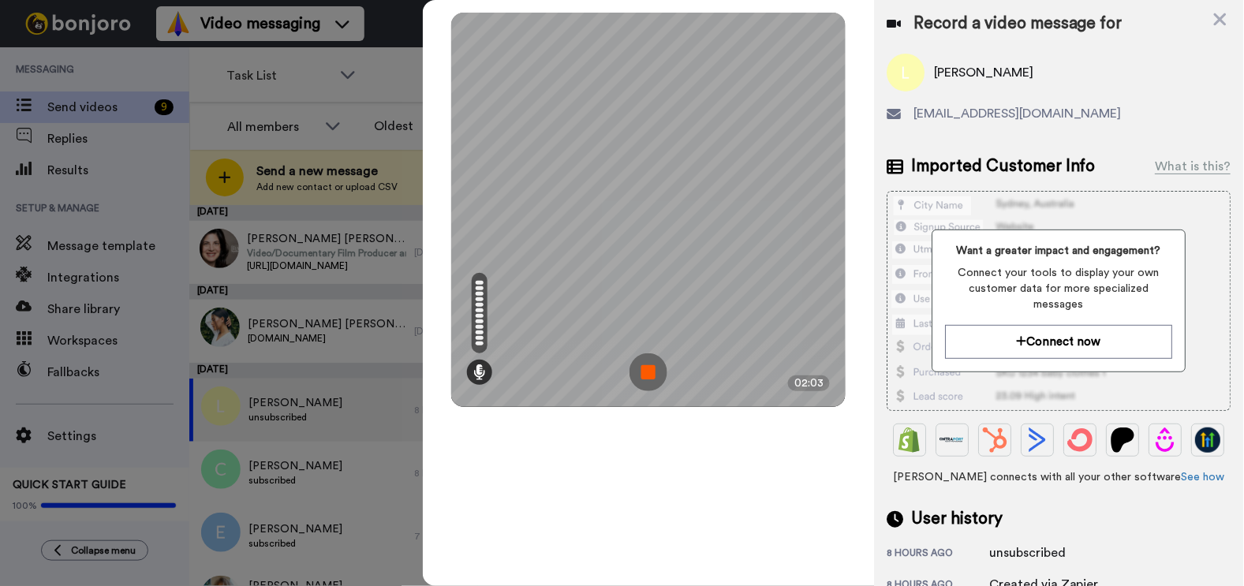
click at [645, 368] on img at bounding box center [648, 372] width 38 height 38
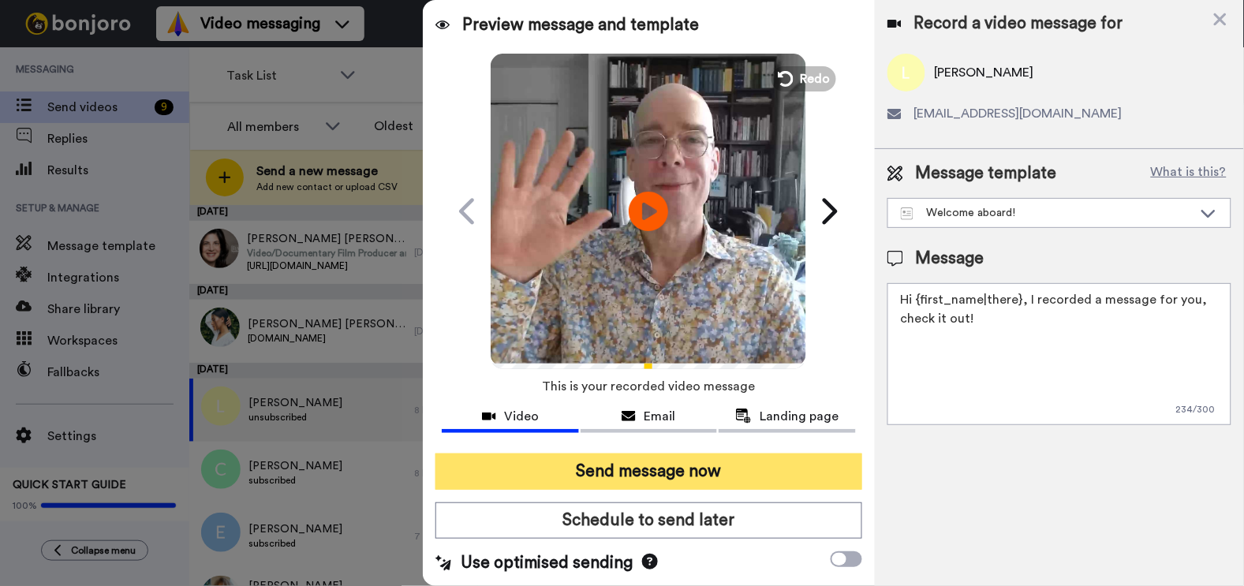
click at [634, 470] on button "Send message now" at bounding box center [648, 472] width 426 height 36
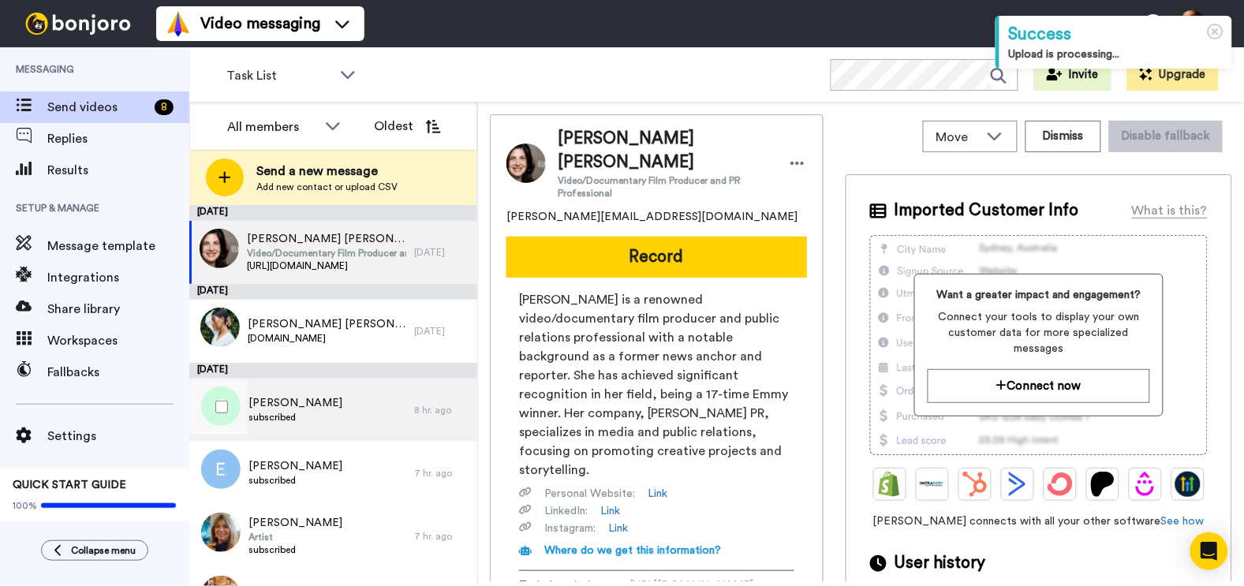
click at [355, 426] on div "Carter Johnson subscribed" at bounding box center [301, 410] width 225 height 63
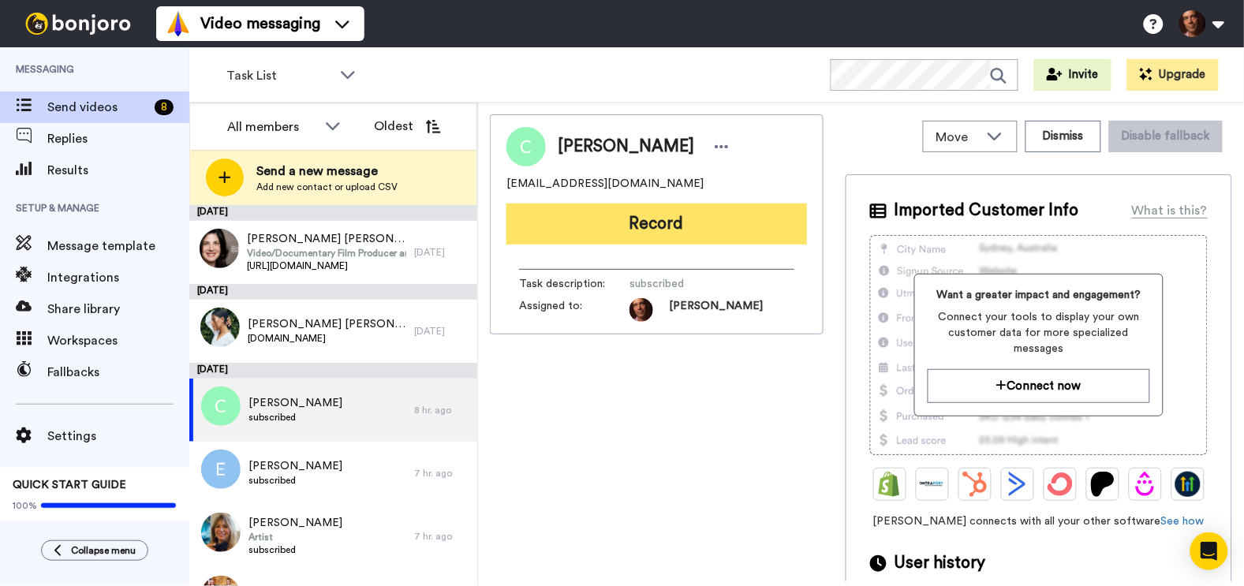
click at [619, 221] on button "Record" at bounding box center [656, 223] width 301 height 41
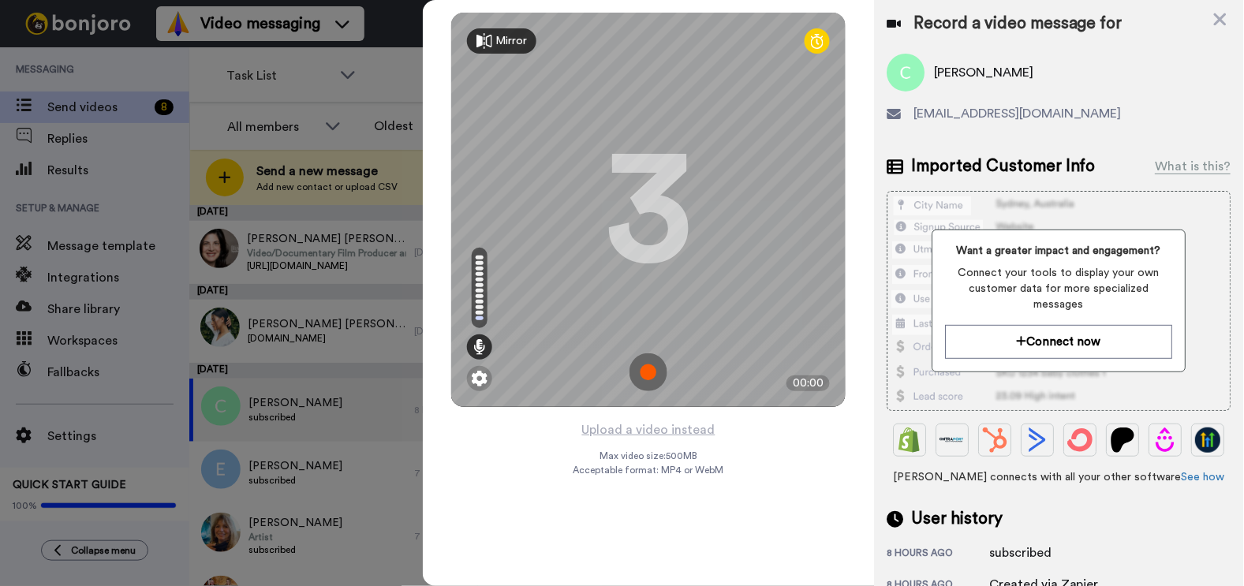
click at [648, 373] on img at bounding box center [648, 372] width 38 height 38
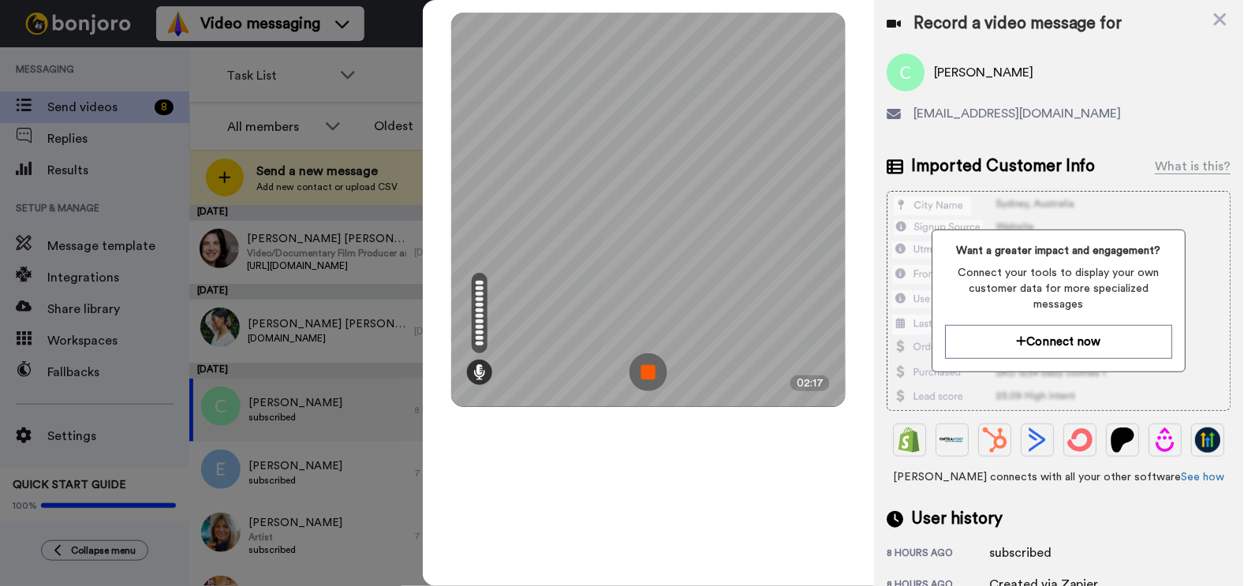
click at [648, 373] on img at bounding box center [648, 372] width 38 height 38
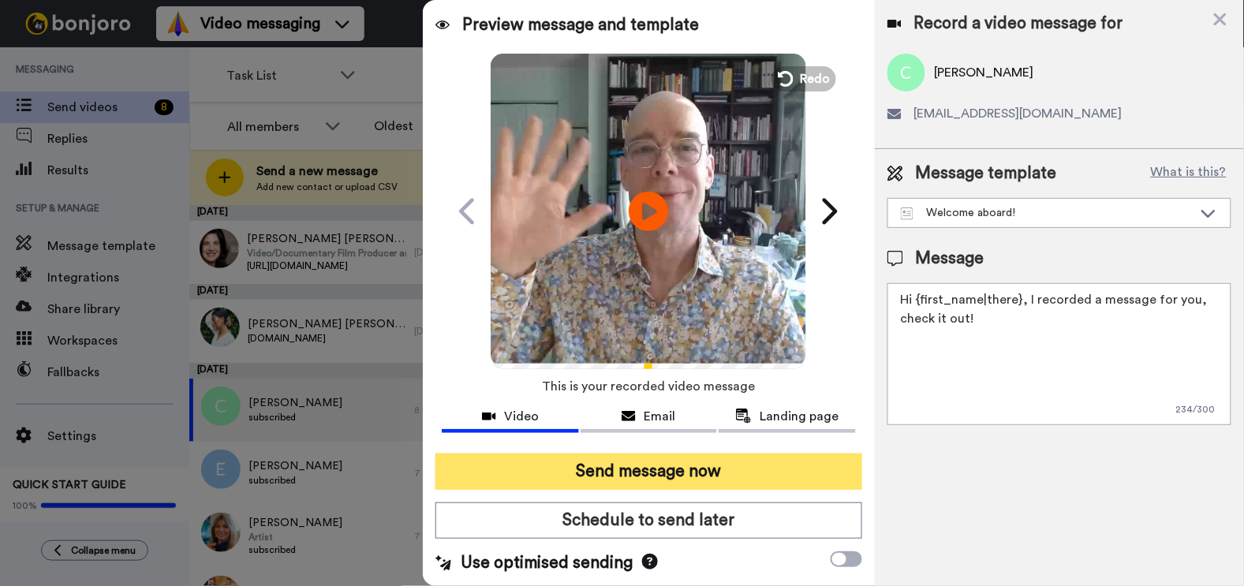
click at [573, 475] on button "Send message now" at bounding box center [648, 472] width 426 height 36
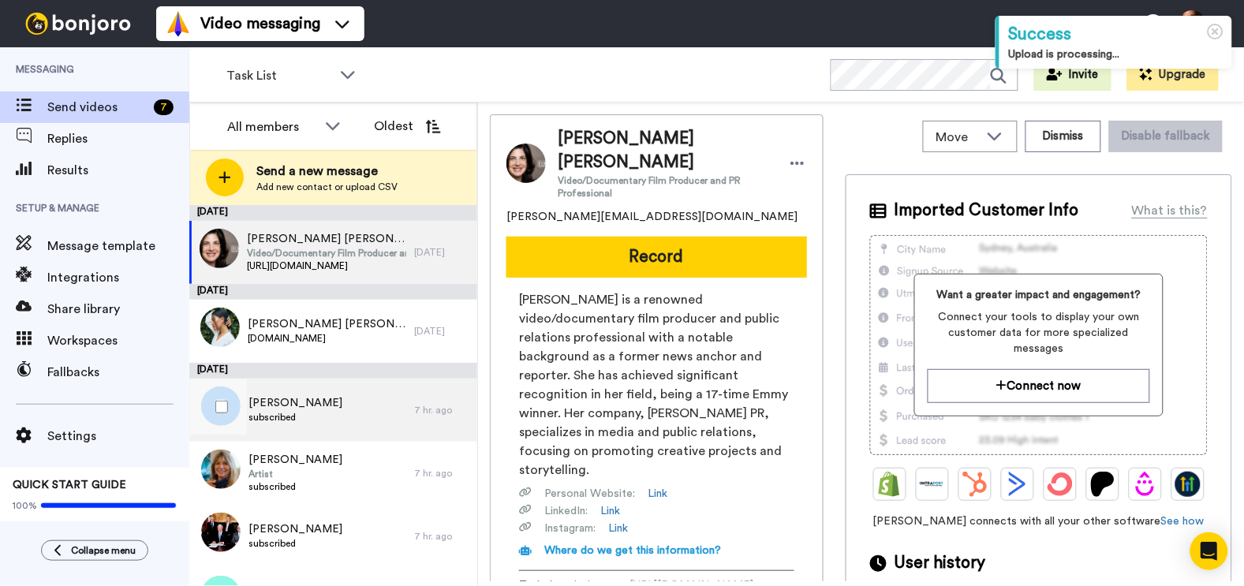
click at [344, 408] on div "Eric Henty subscribed" at bounding box center [301, 410] width 225 height 63
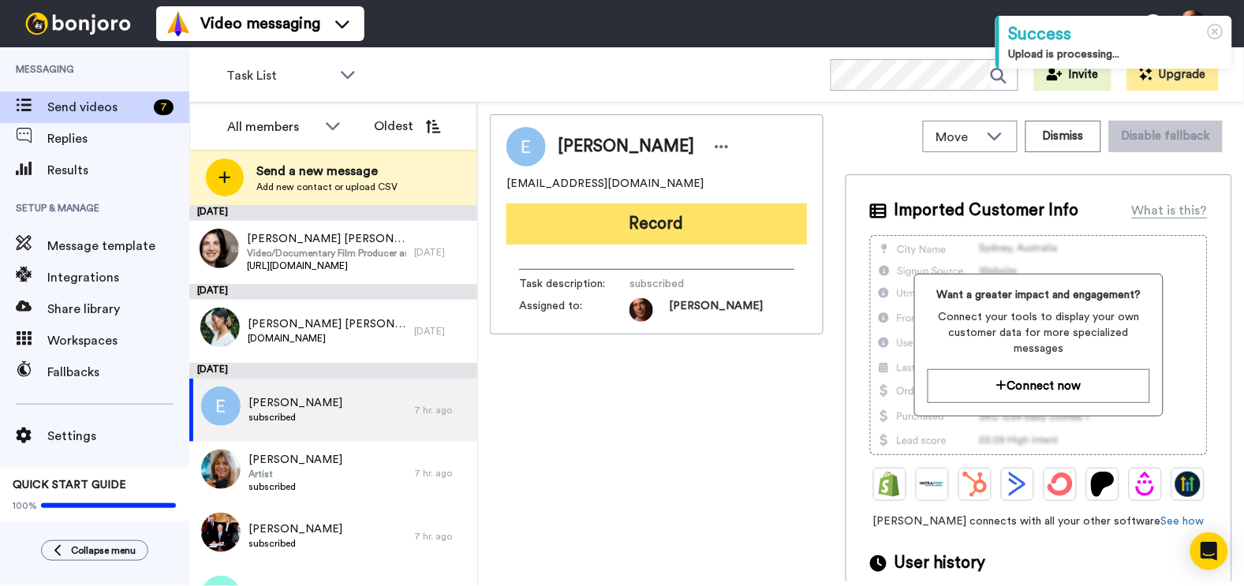
click at [619, 223] on button "Record" at bounding box center [656, 223] width 301 height 41
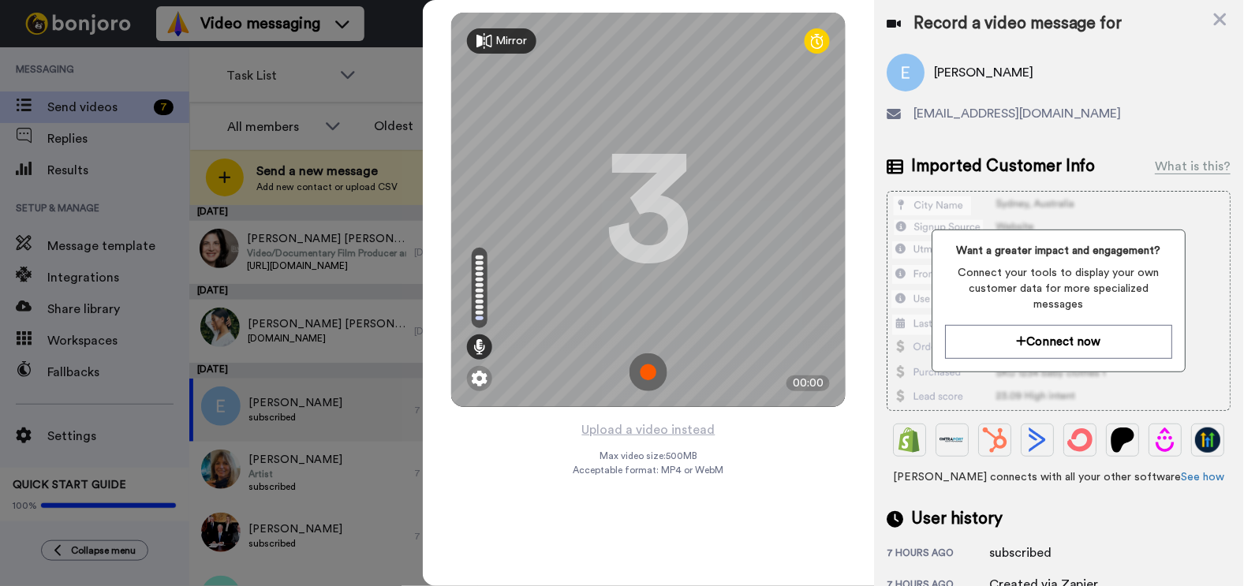
click at [650, 376] on img at bounding box center [648, 372] width 38 height 38
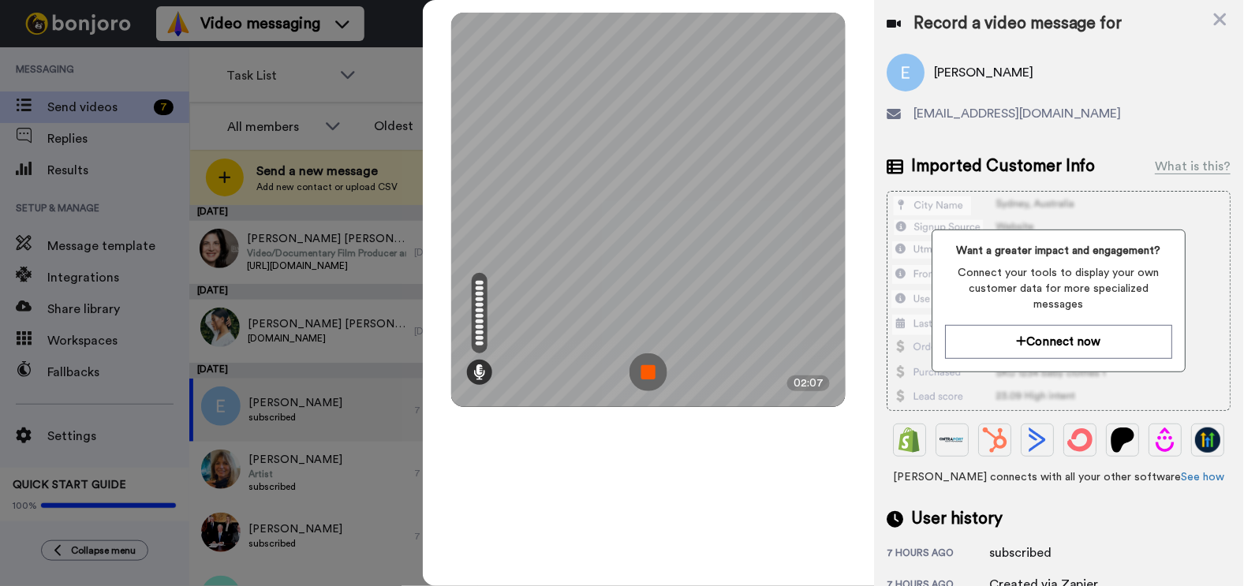
click at [650, 376] on img at bounding box center [648, 372] width 38 height 38
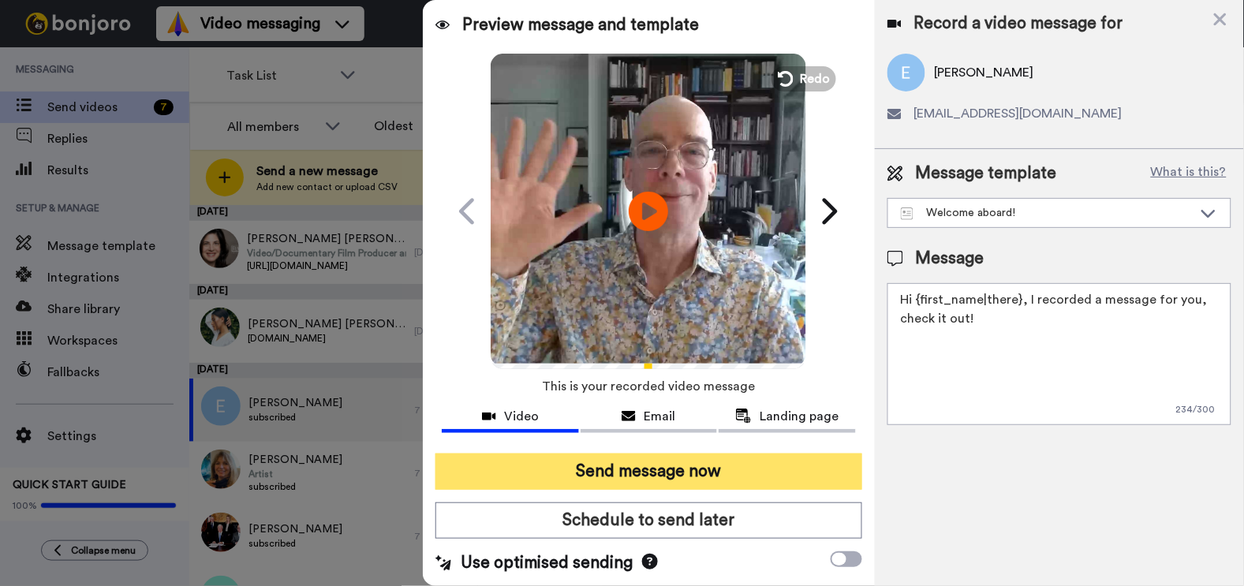
click at [620, 467] on button "Send message now" at bounding box center [648, 472] width 426 height 36
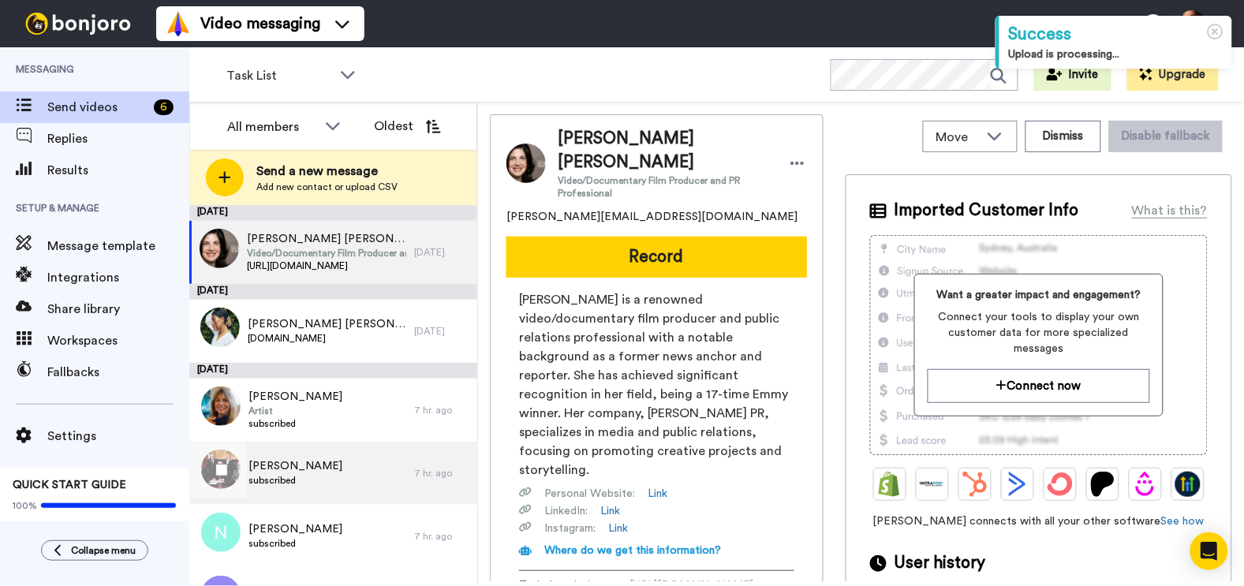
scroll to position [44, 0]
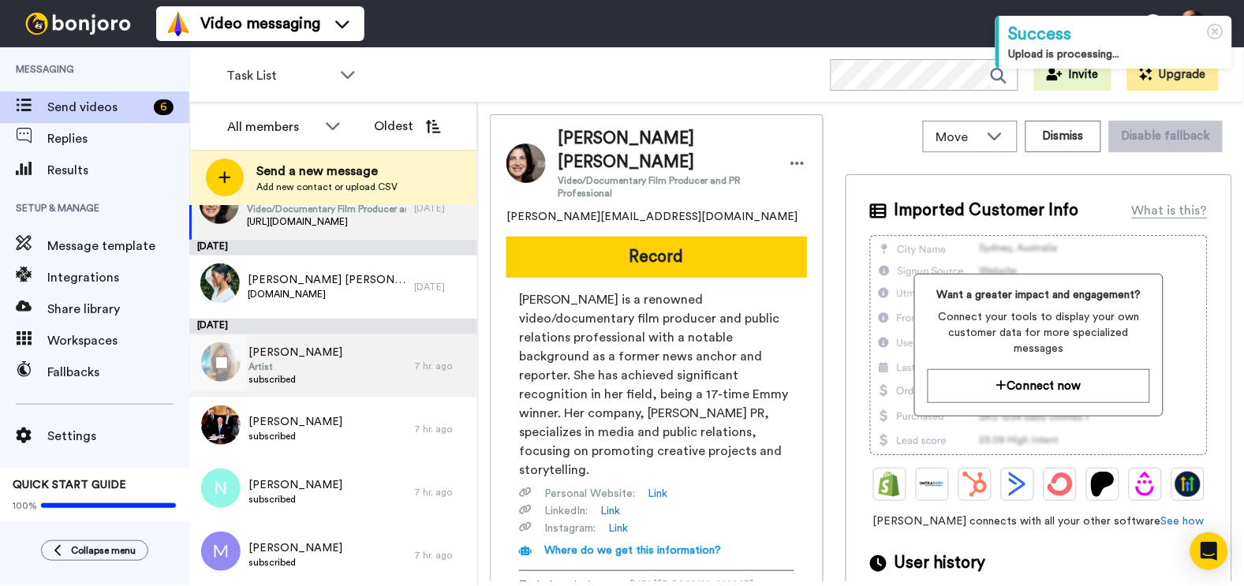
click at [334, 366] on div "Janey Fritsche Artist subscribed" at bounding box center [301, 365] width 225 height 63
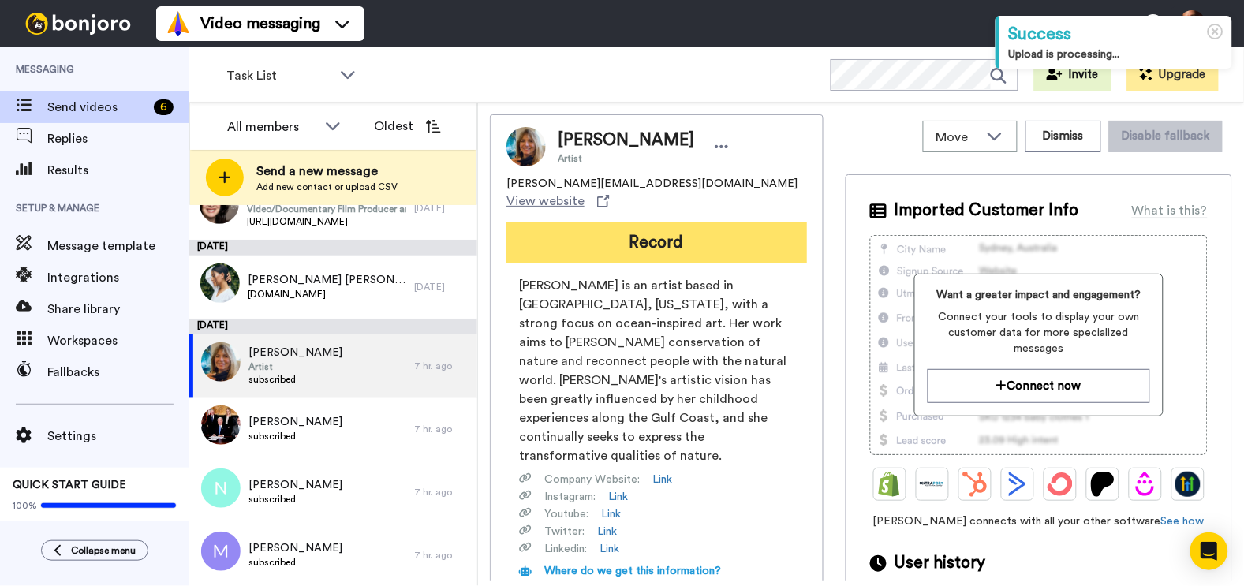
click at [664, 226] on button "Record" at bounding box center [656, 242] width 301 height 41
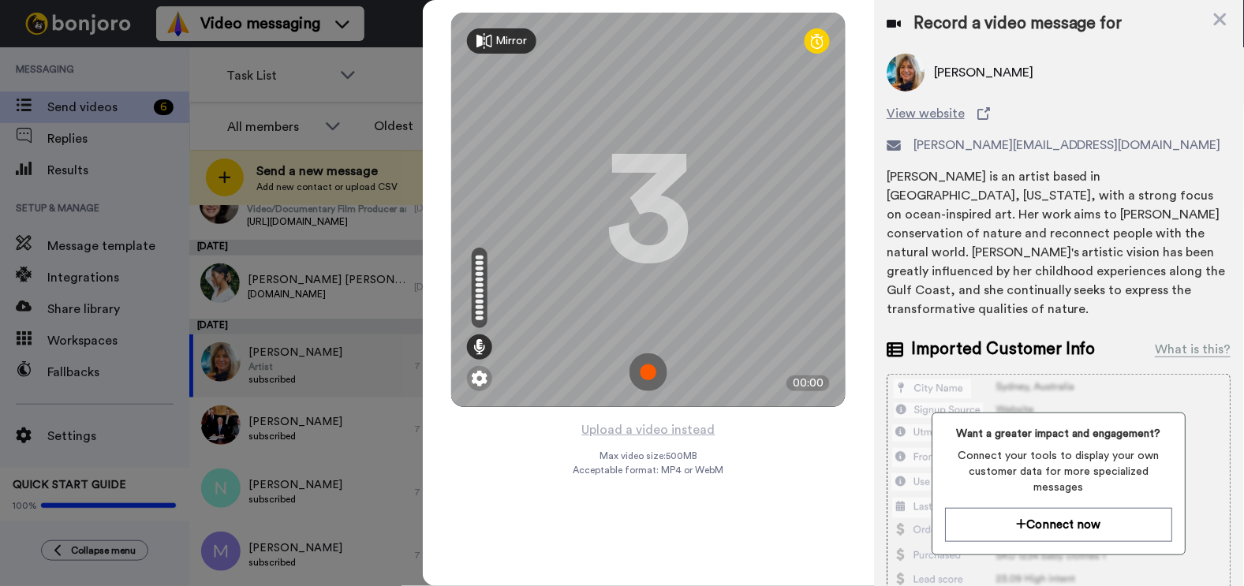
click at [646, 377] on img at bounding box center [648, 372] width 38 height 38
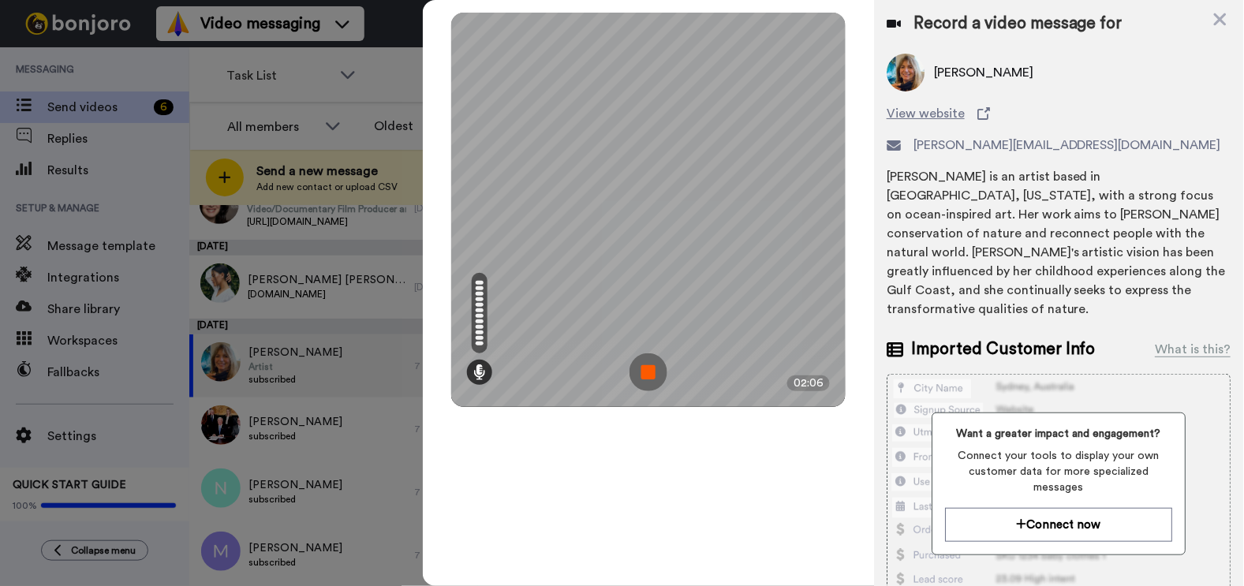
click at [646, 377] on img at bounding box center [648, 372] width 38 height 38
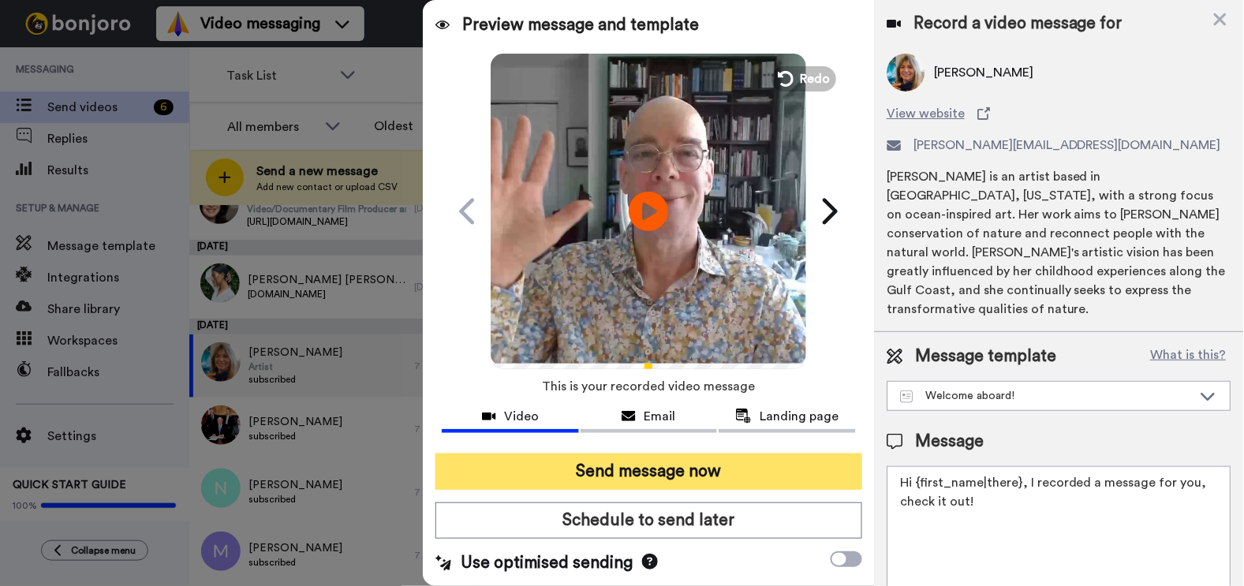
click at [606, 471] on button "Send message now" at bounding box center [648, 472] width 426 height 36
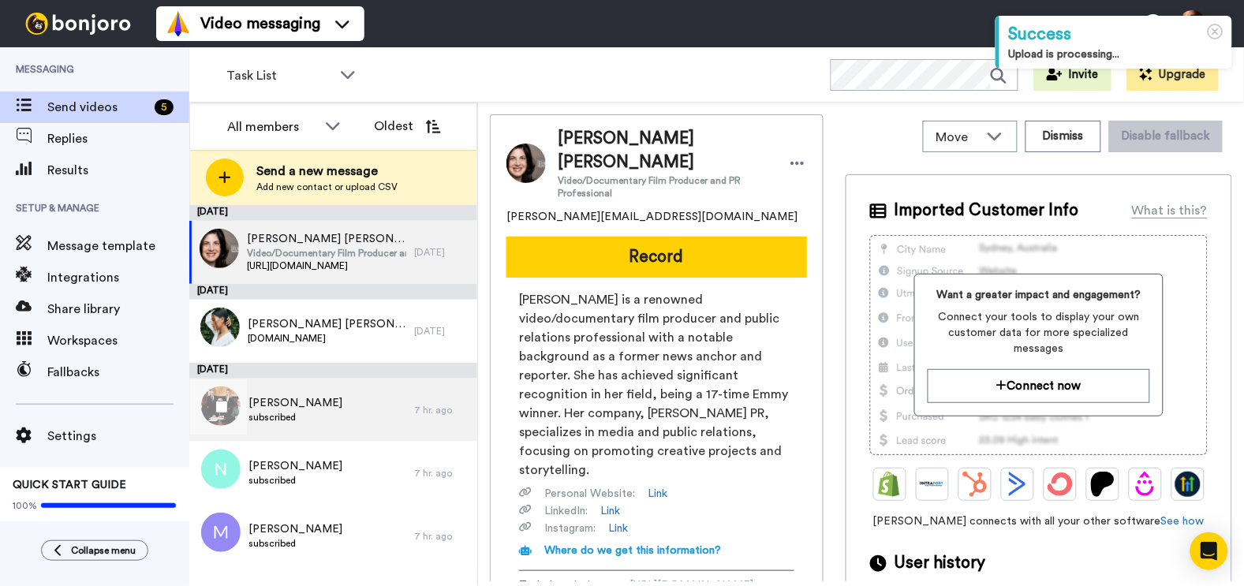
click at [364, 413] on div "Mary Murphy subscribed" at bounding box center [301, 410] width 225 height 63
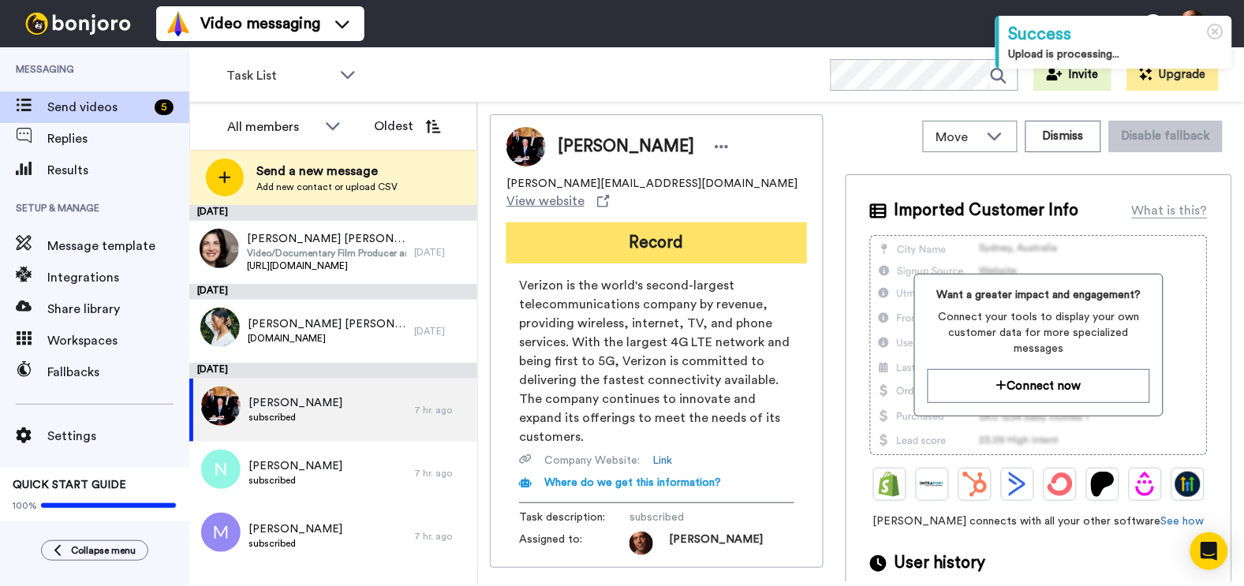
click at [661, 222] on button "Record" at bounding box center [656, 242] width 301 height 41
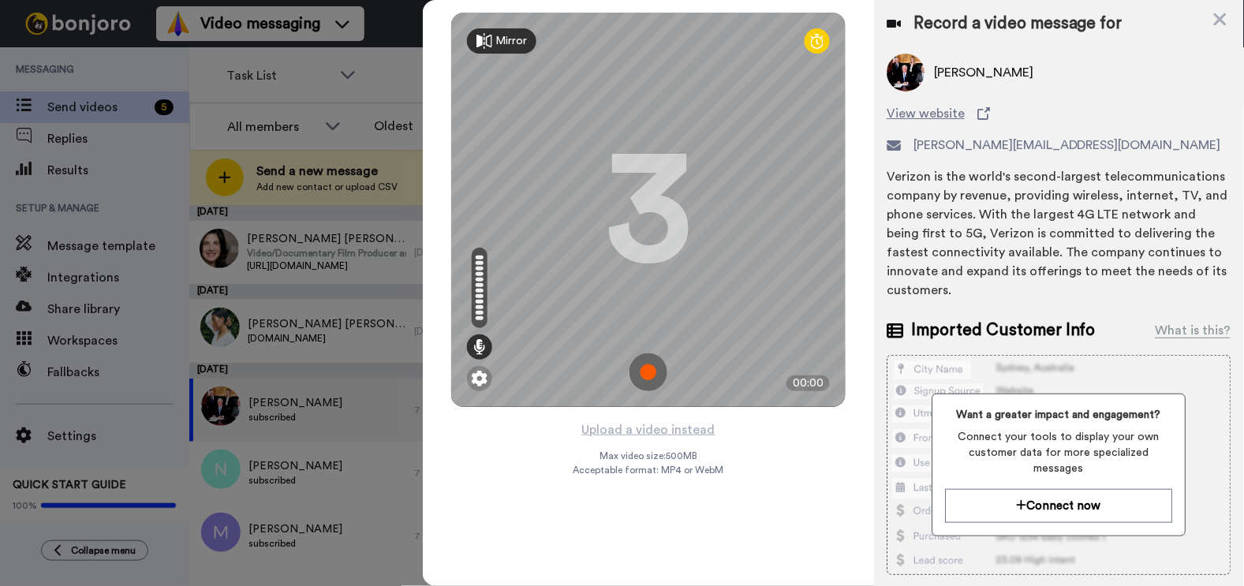
click at [646, 371] on img at bounding box center [648, 372] width 38 height 38
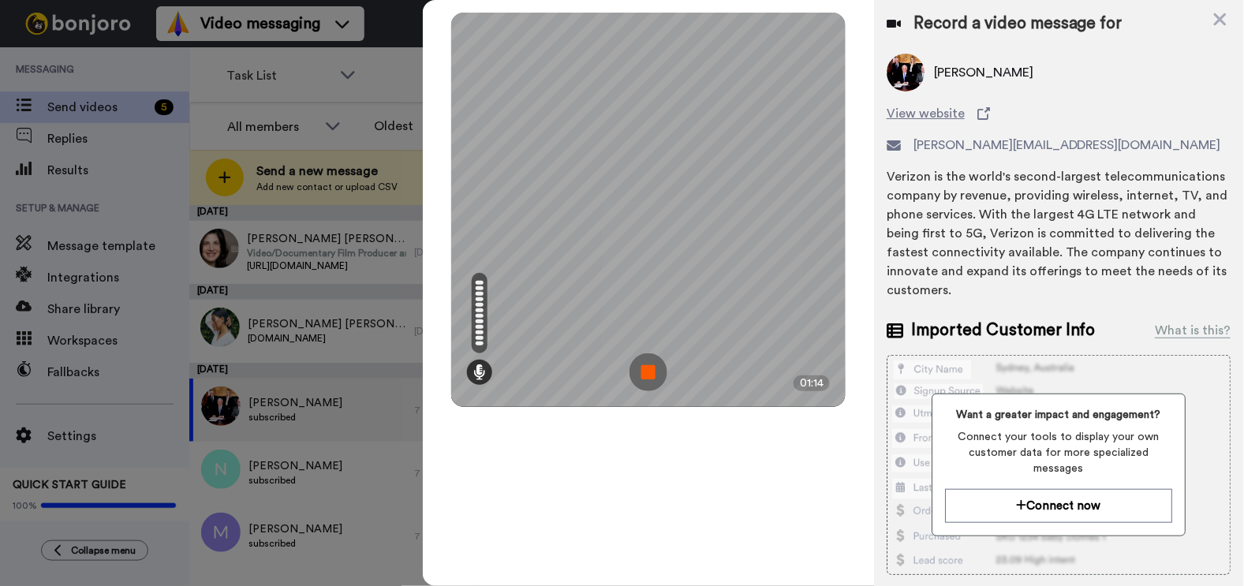
click at [646, 371] on img at bounding box center [648, 372] width 38 height 38
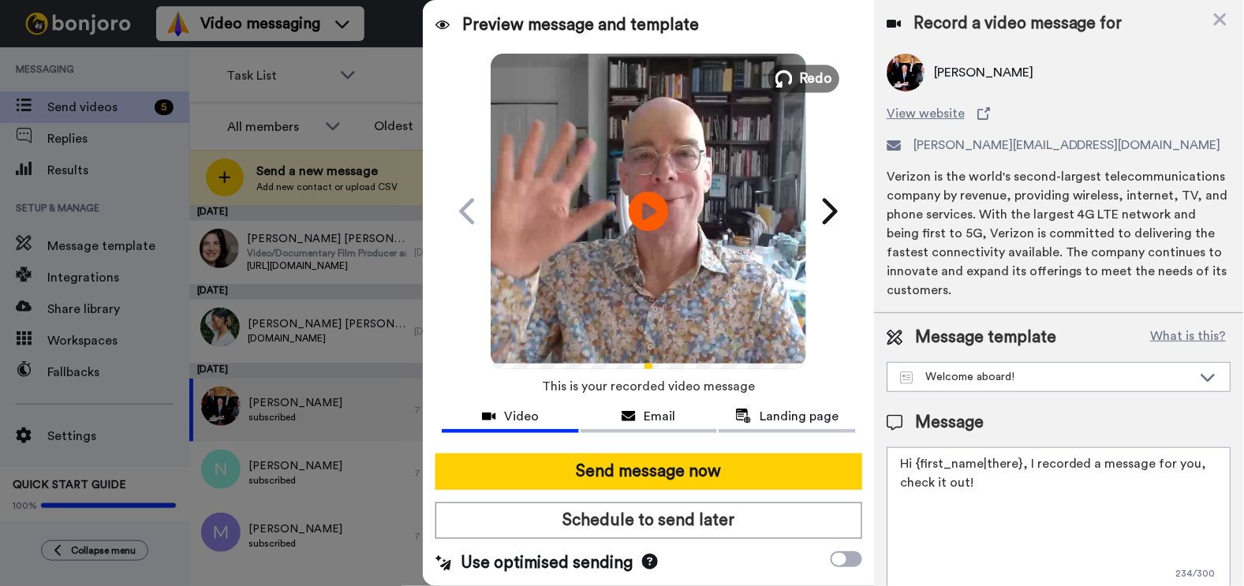
click at [793, 71] on icon at bounding box center [783, 78] width 17 height 17
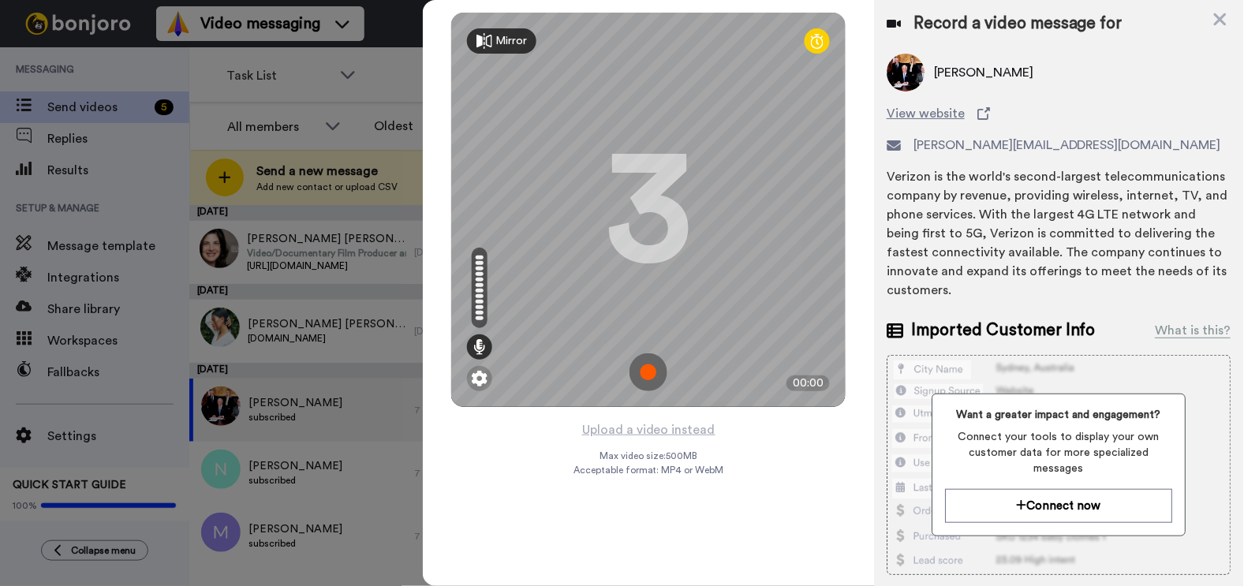
click at [652, 375] on img at bounding box center [648, 372] width 38 height 38
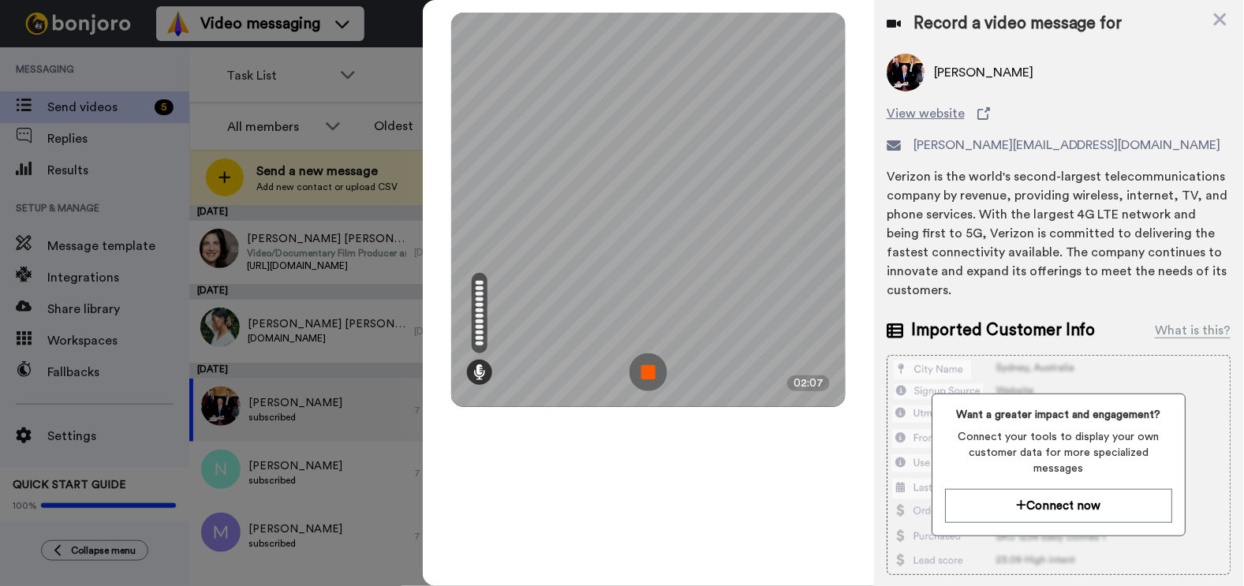
click at [652, 375] on img at bounding box center [648, 372] width 38 height 38
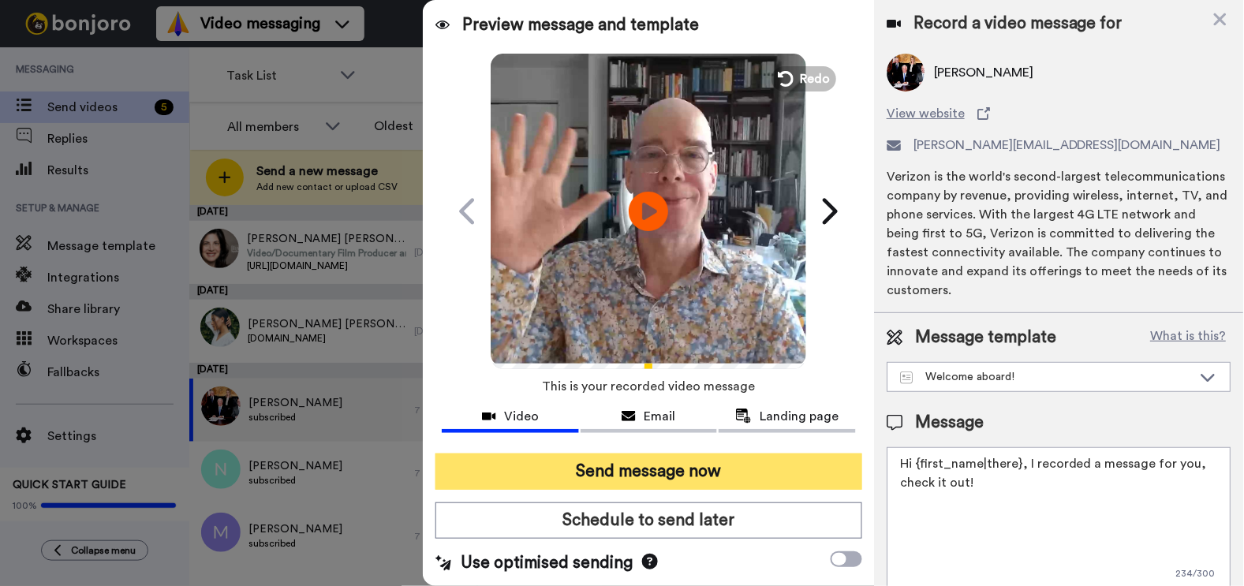
click at [640, 465] on button "Send message now" at bounding box center [648, 472] width 426 height 36
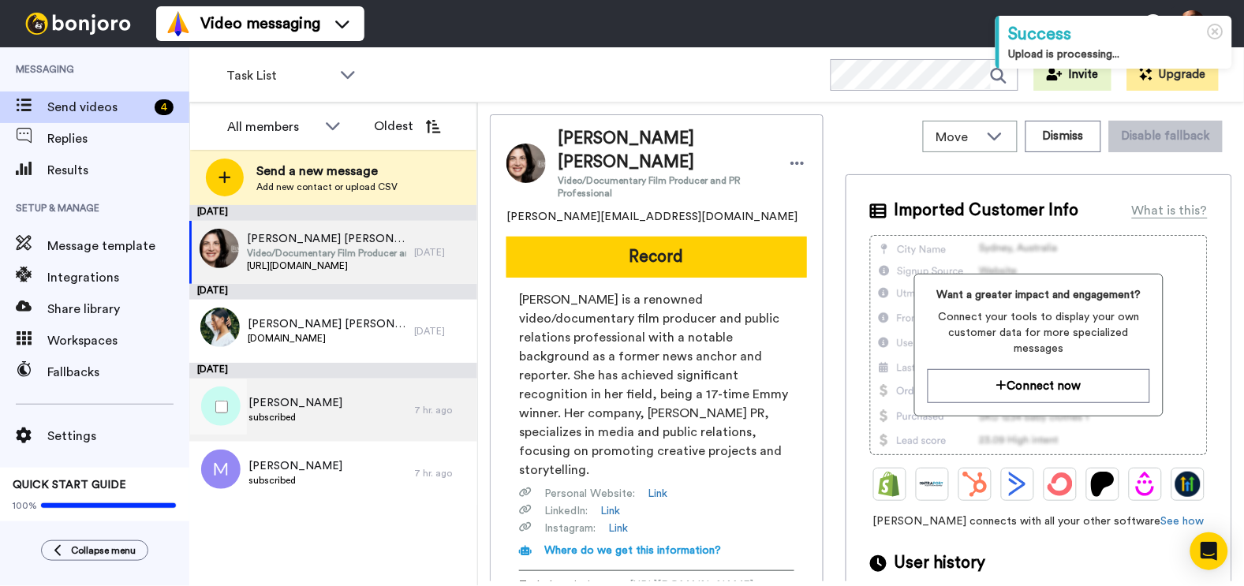
click at [376, 405] on div "[PERSON_NAME] subscribed" at bounding box center [301, 410] width 225 height 63
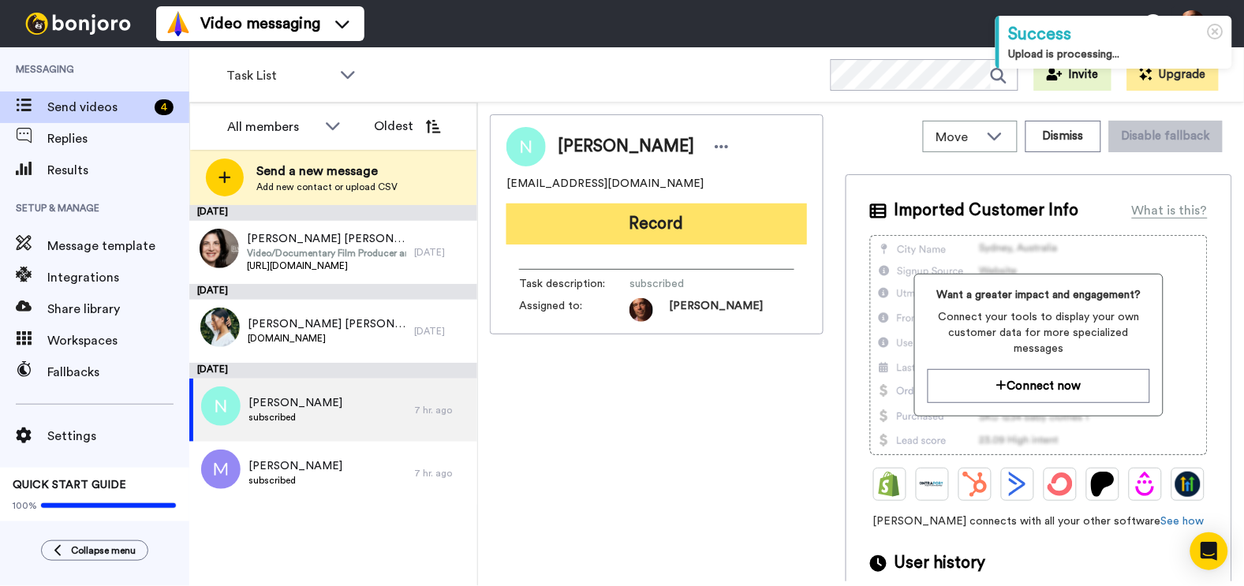
click at [602, 217] on button "Record" at bounding box center [656, 223] width 301 height 41
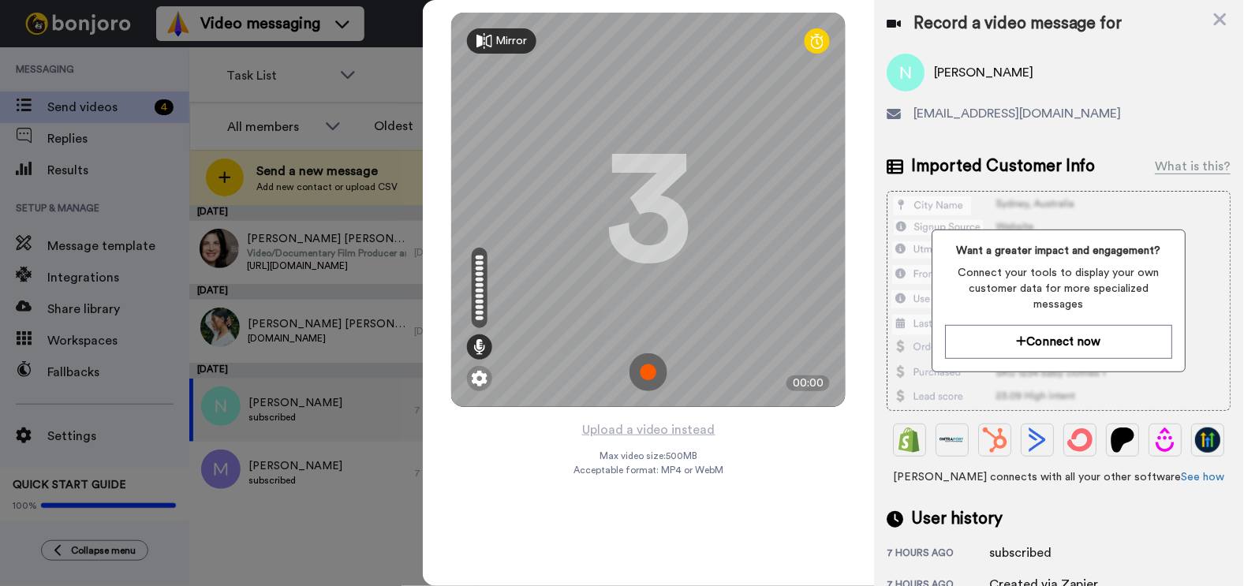
click at [644, 371] on img at bounding box center [648, 372] width 38 height 38
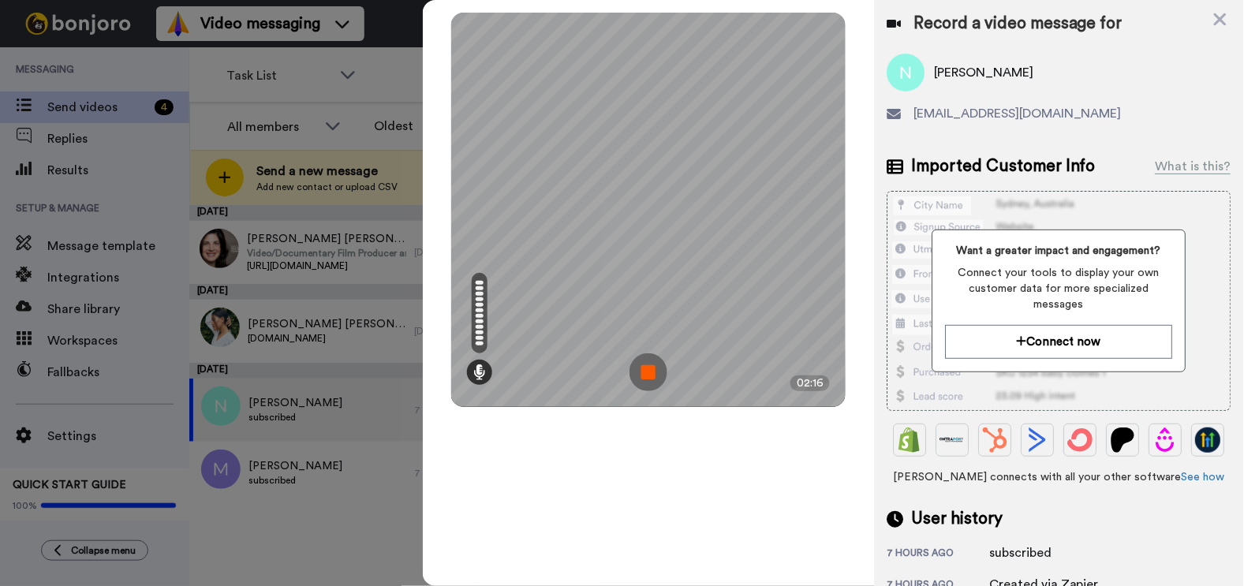
click at [644, 371] on img at bounding box center [648, 372] width 38 height 38
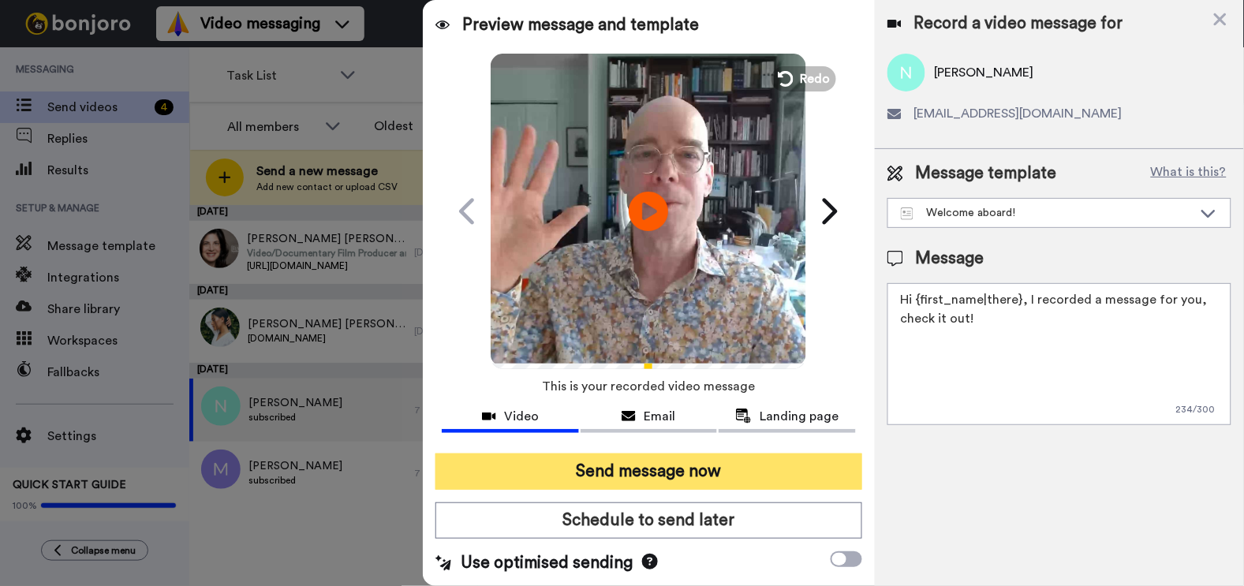
click at [630, 478] on button "Send message now" at bounding box center [648, 472] width 426 height 36
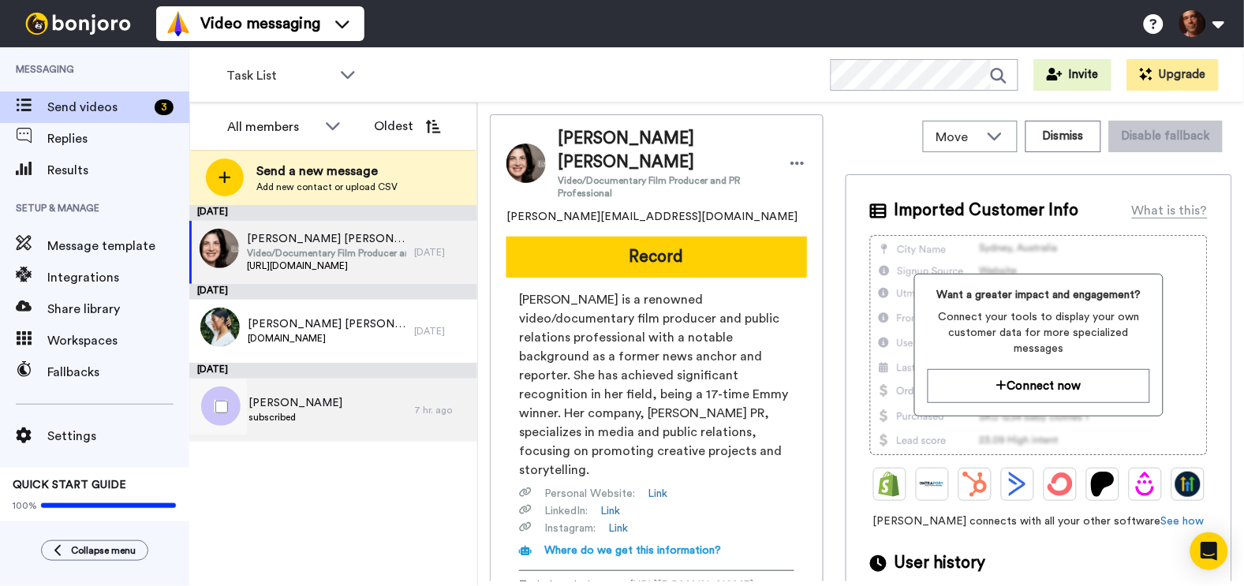
click at [315, 406] on span "[PERSON_NAME]" at bounding box center [295, 403] width 94 height 16
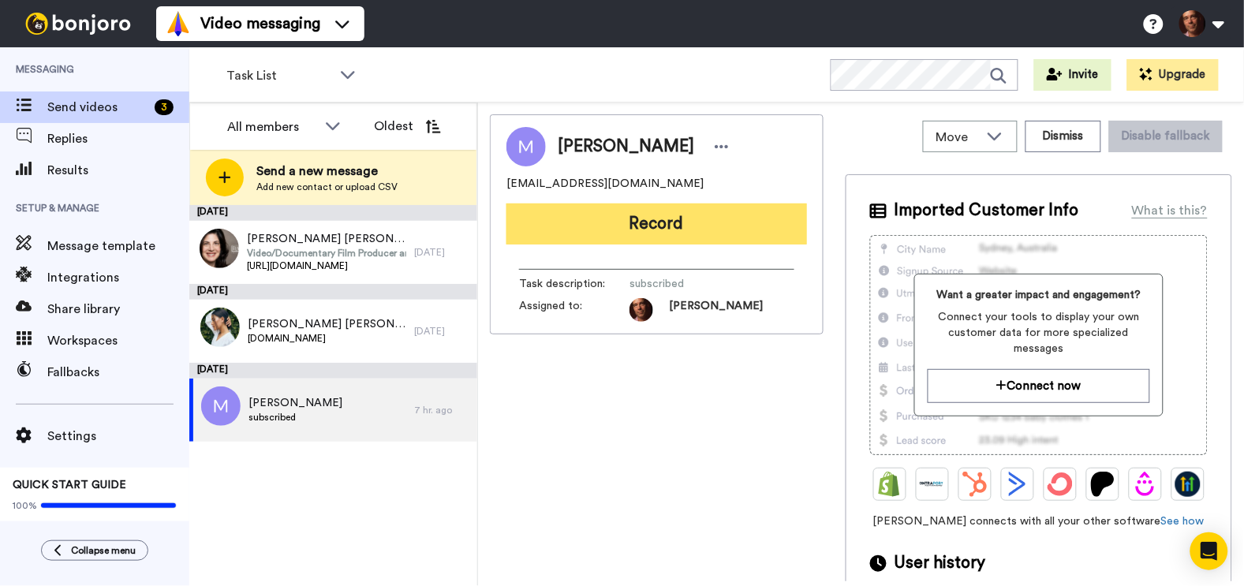
click at [609, 221] on button "Record" at bounding box center [656, 223] width 301 height 41
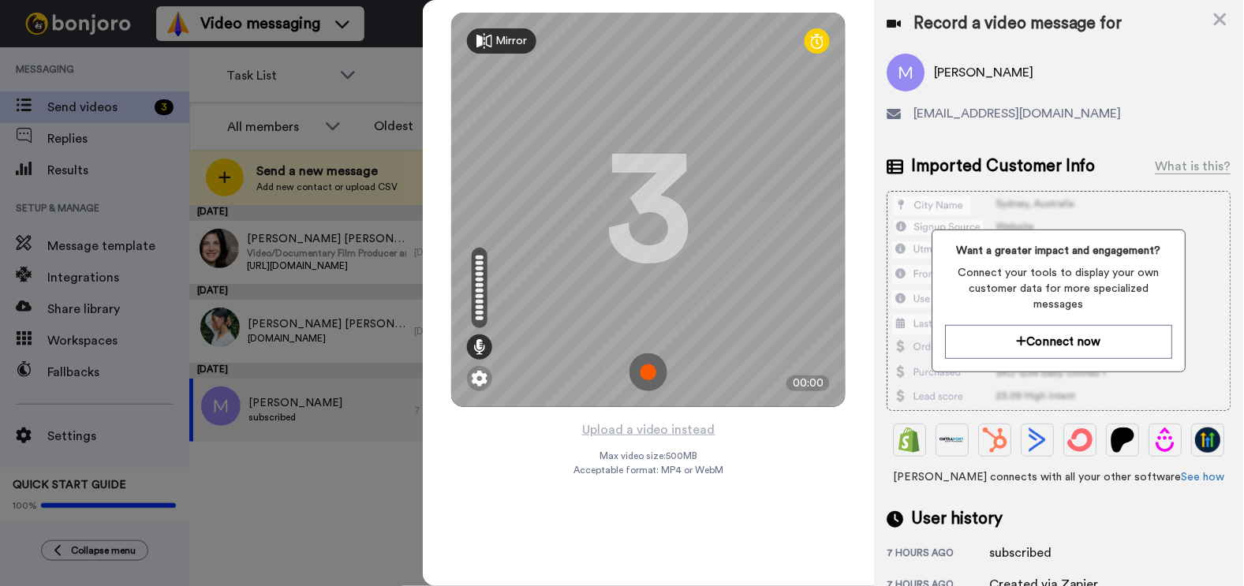
click at [645, 373] on img at bounding box center [648, 372] width 38 height 38
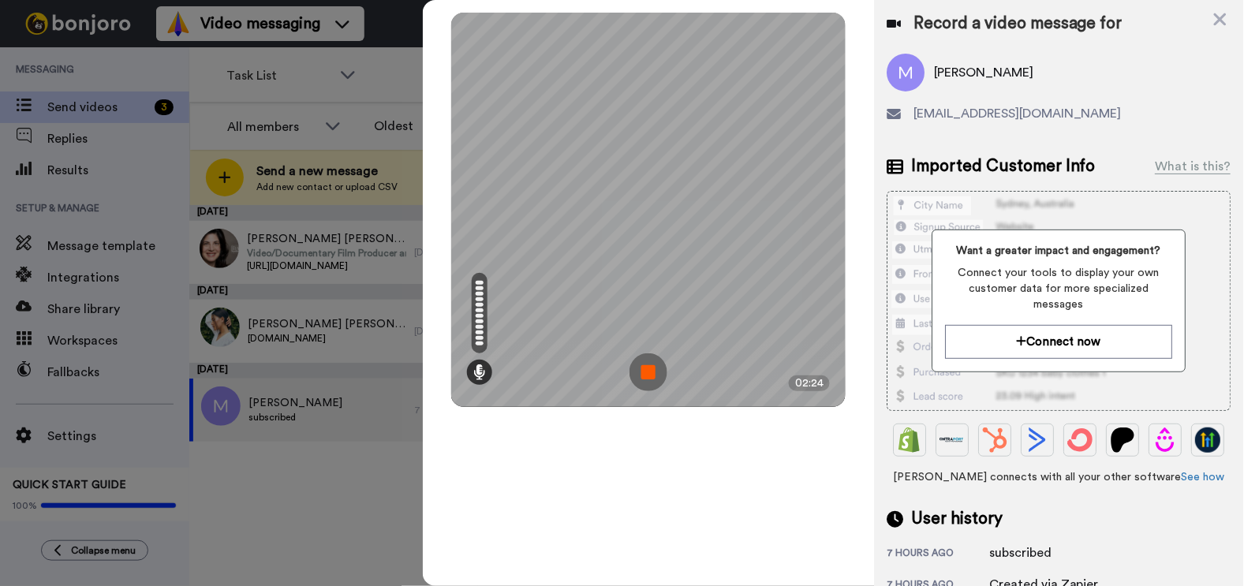
click at [645, 373] on img at bounding box center [648, 372] width 38 height 38
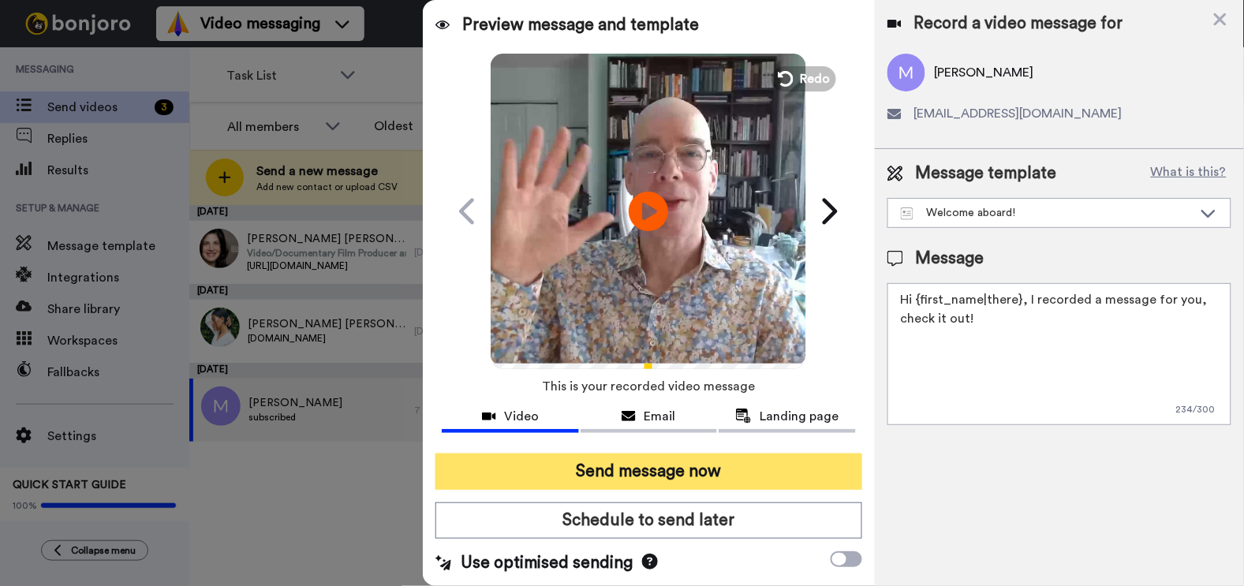
click at [622, 468] on button "Send message now" at bounding box center [648, 472] width 426 height 36
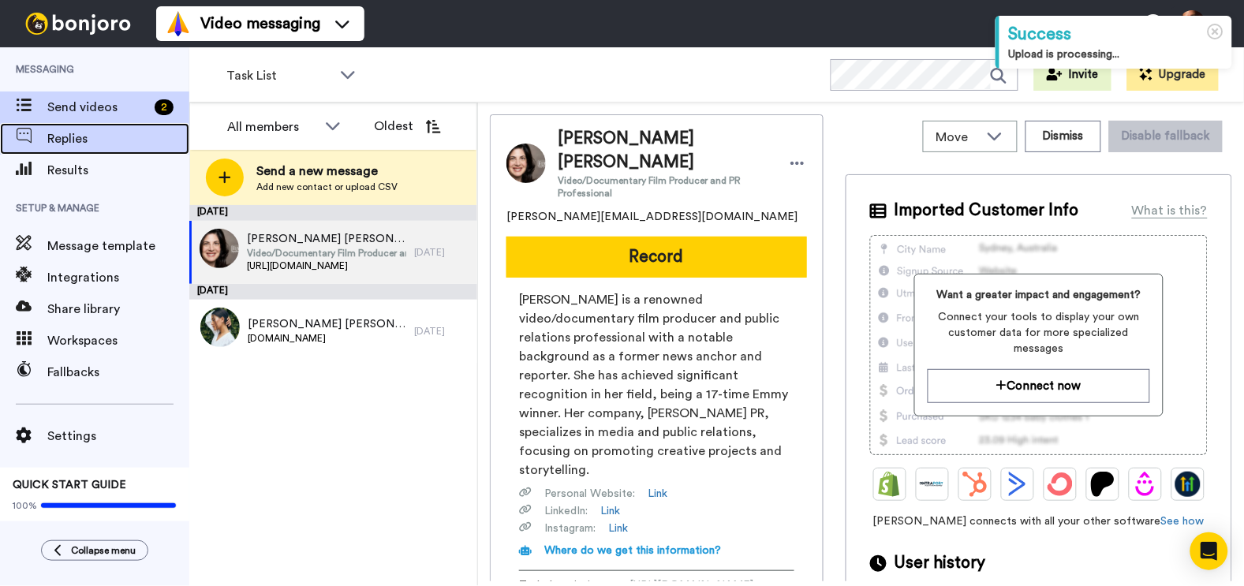
click at [75, 140] on span "Replies" at bounding box center [118, 138] width 142 height 19
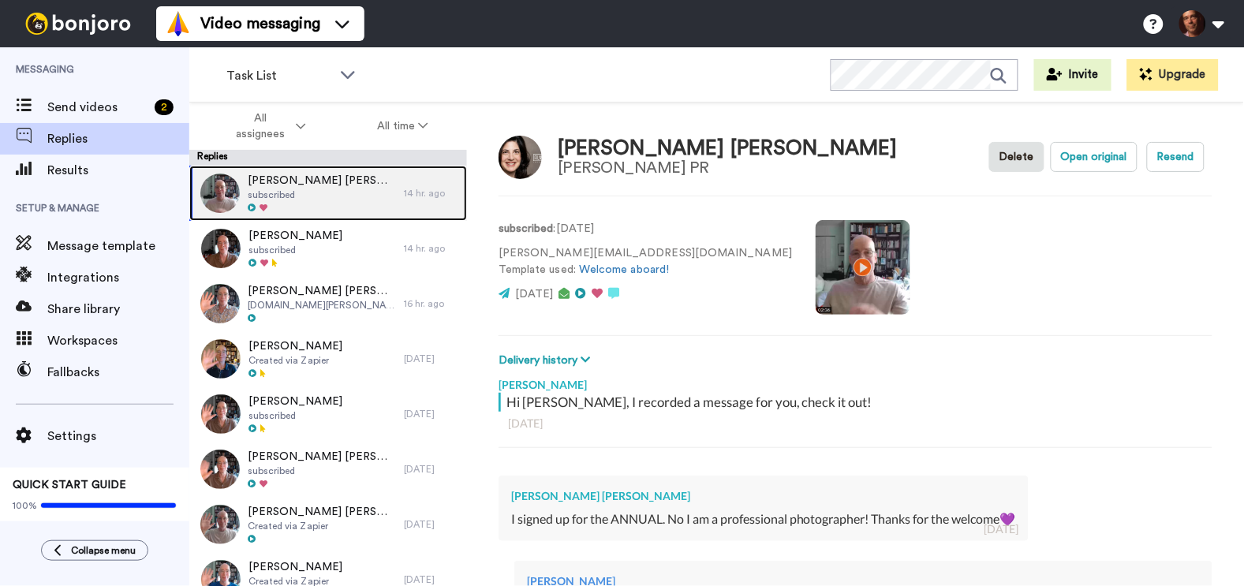
click at [349, 192] on span "subscribed" at bounding box center [322, 195] width 148 height 13
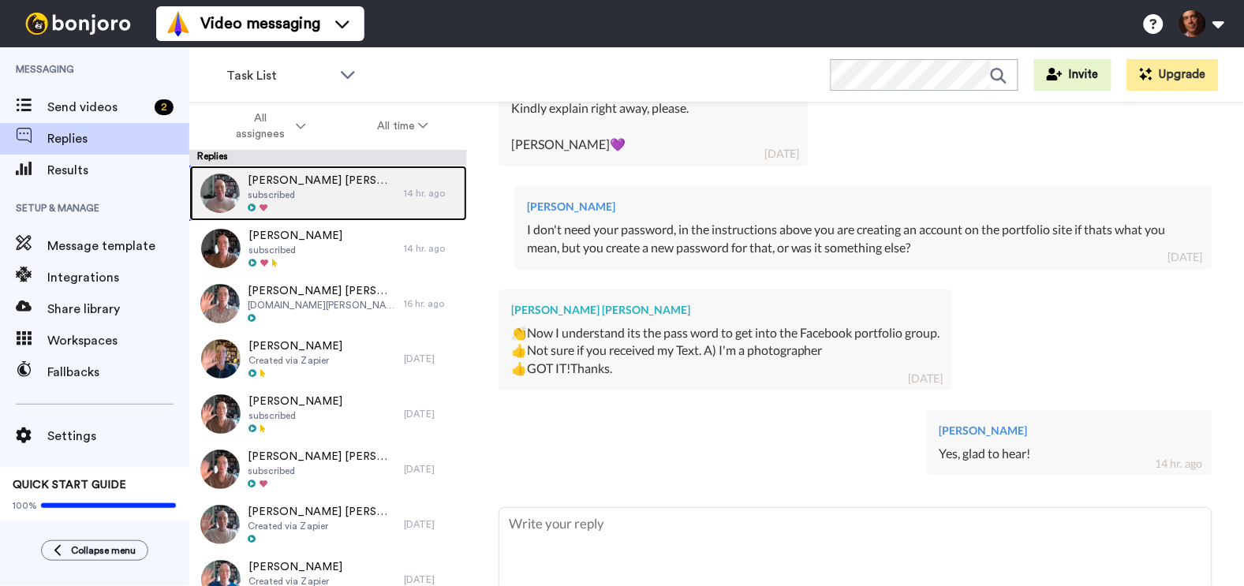
scroll to position [1102, 0]
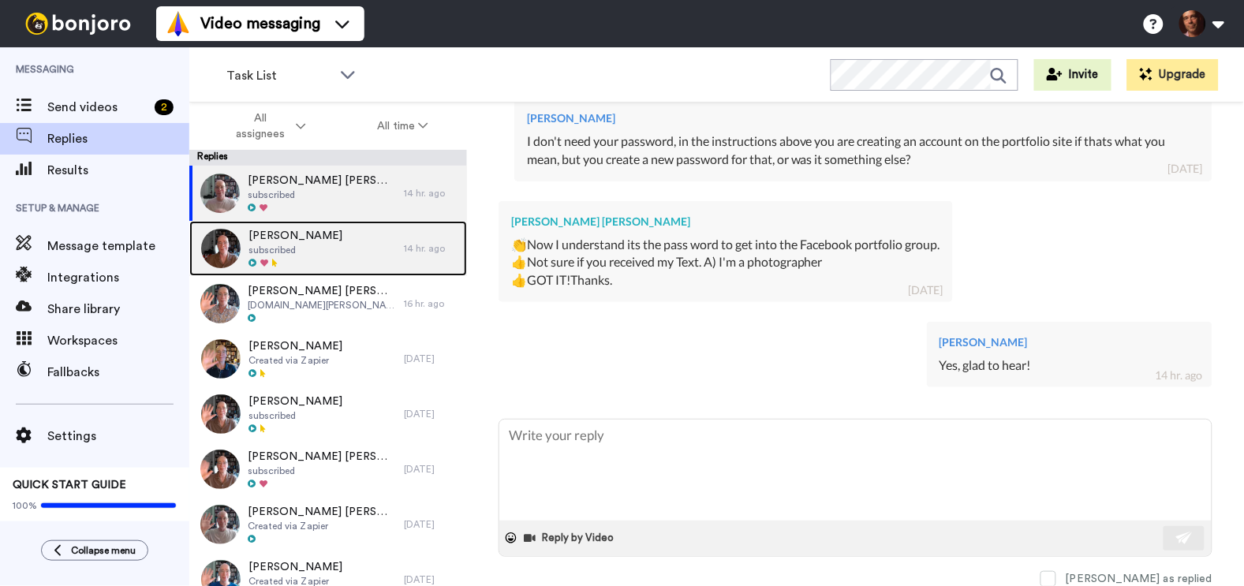
click at [337, 242] on div "Masami Teraoka subscribed" at bounding box center [296, 248] width 215 height 55
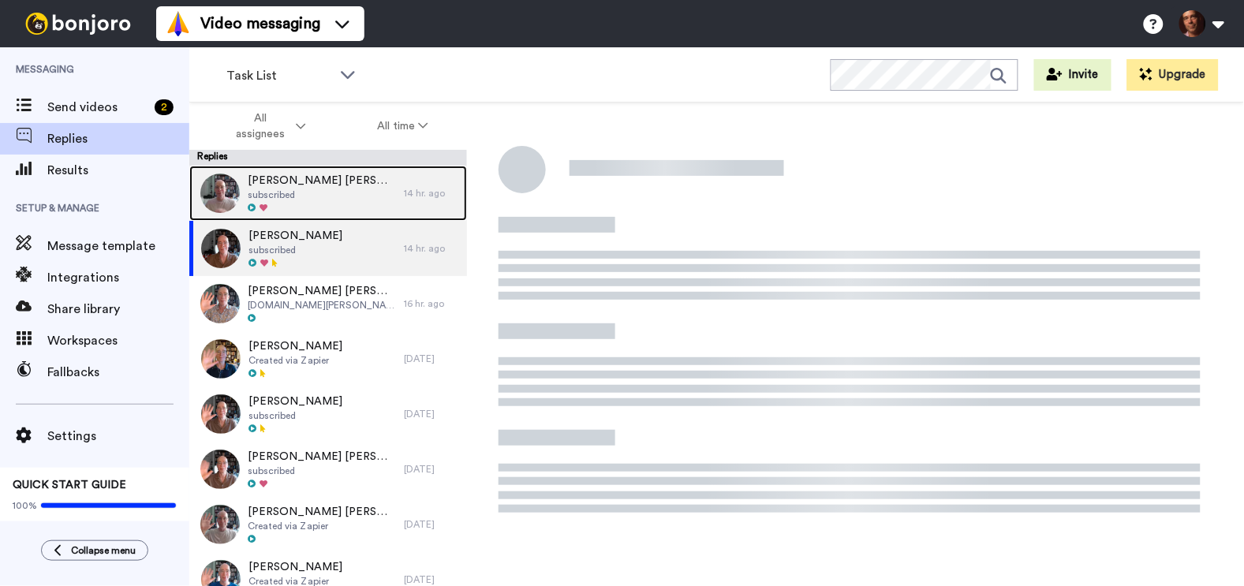
click at [318, 191] on span "subscribed" at bounding box center [322, 195] width 148 height 13
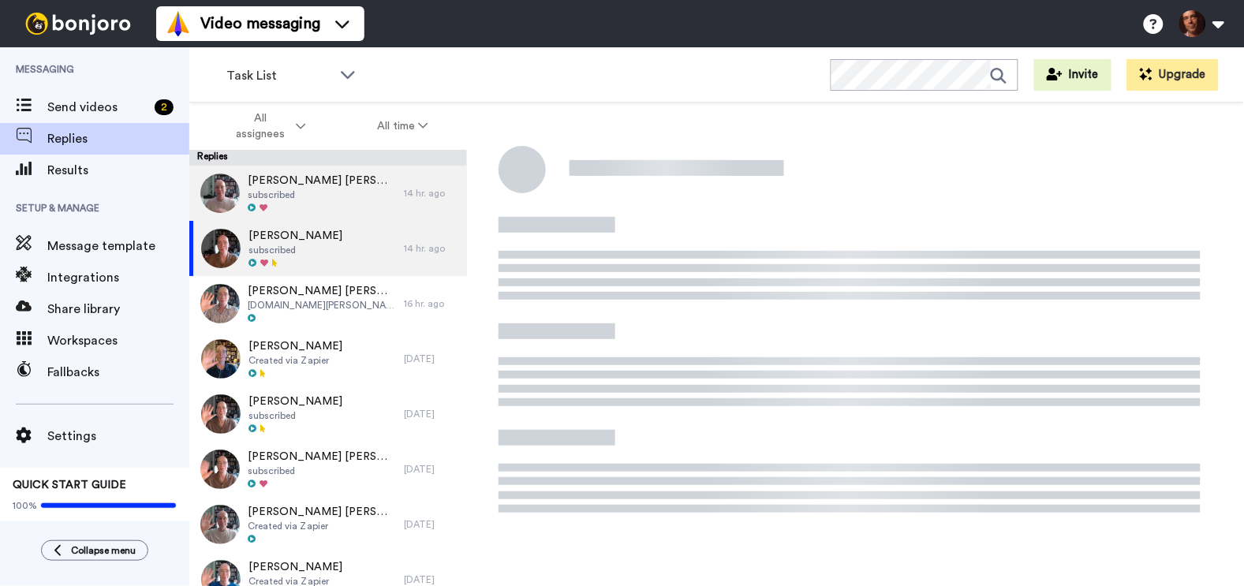
type textarea "x"
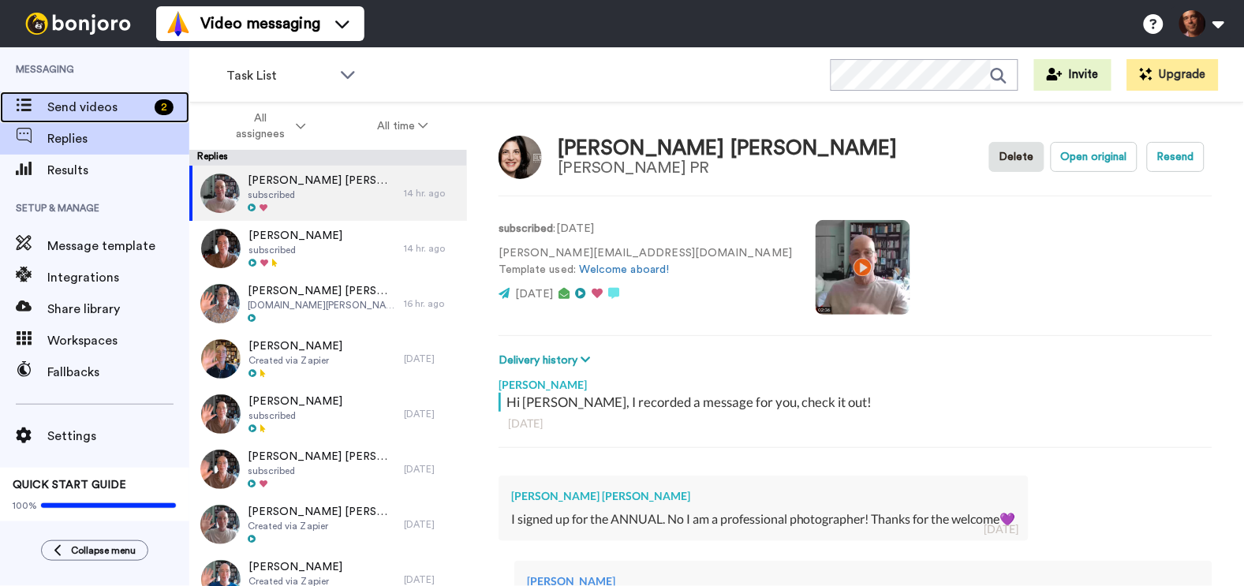
click at [110, 108] on span "Send videos" at bounding box center [97, 107] width 101 height 19
